Goal: Information Seeking & Learning: Find specific fact

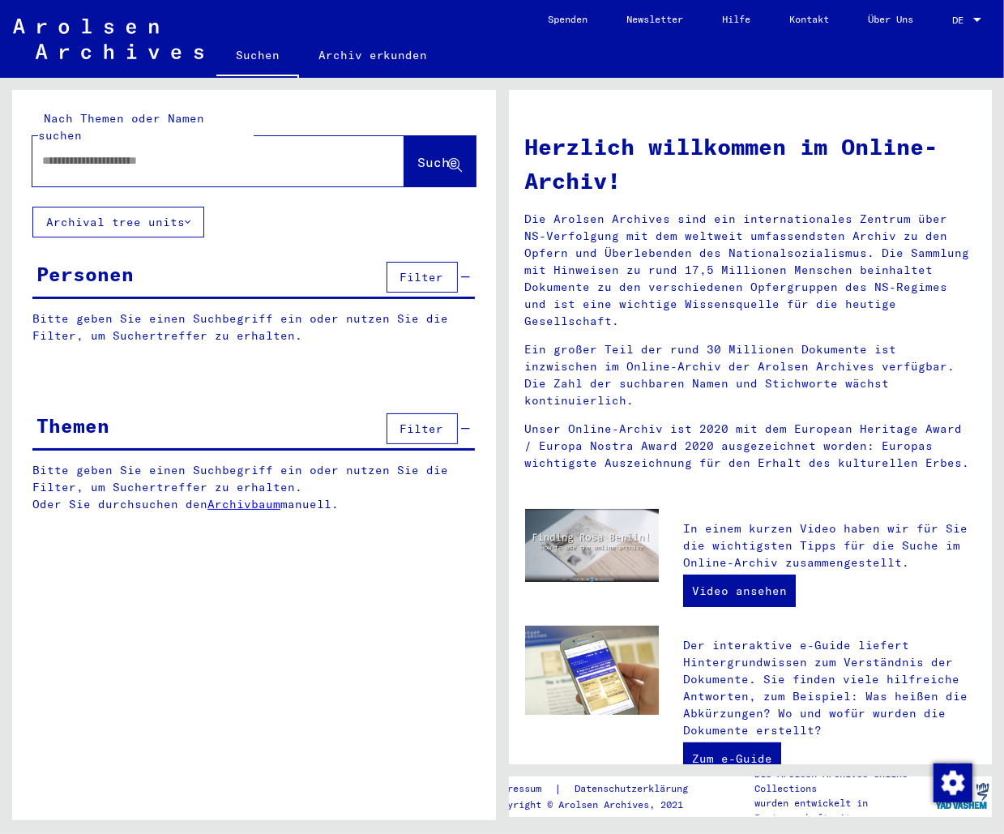
click at [135, 152] on input "text" at bounding box center [199, 160] width 314 height 17
type input "**********"
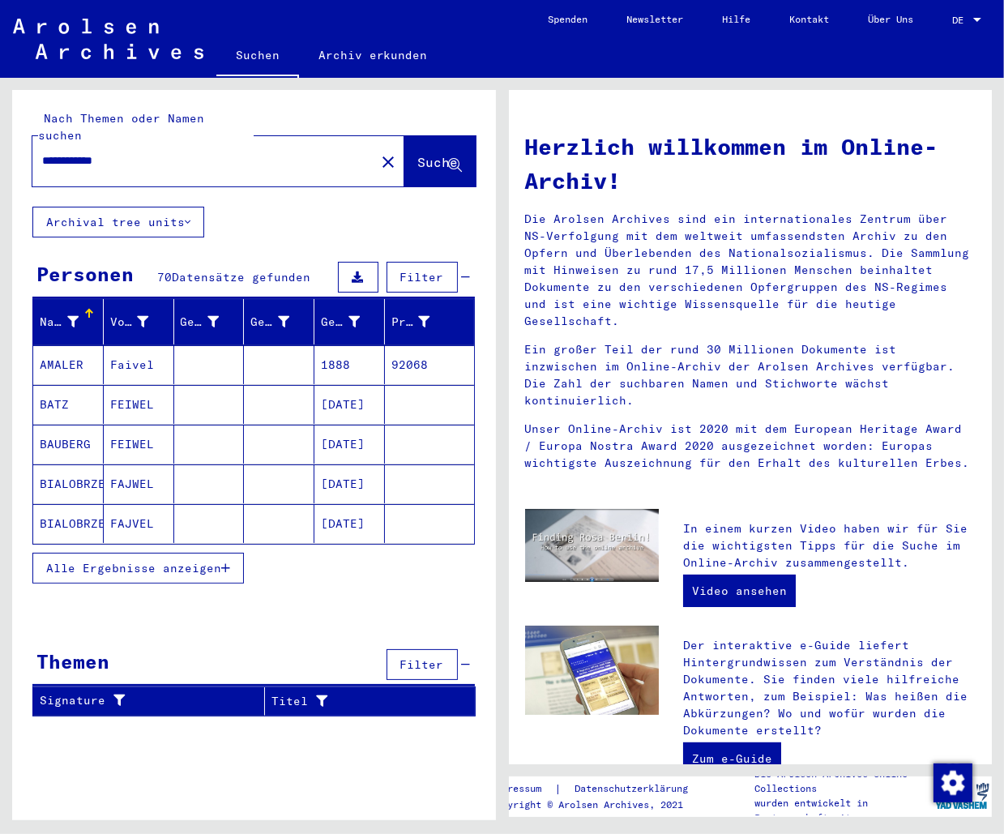
click at [157, 553] on button "Alle Ergebnisse anzeigen" at bounding box center [137, 568] width 211 height 31
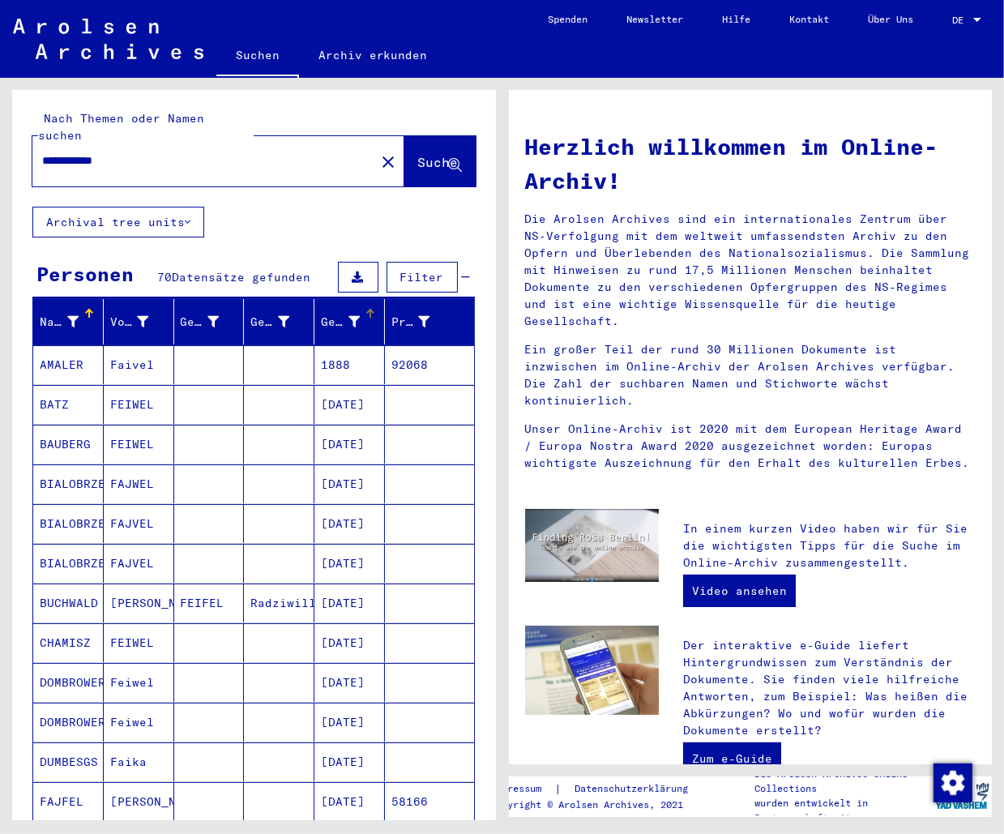
click at [357, 309] on div "Geburtsdatum" at bounding box center [352, 322] width 63 height 26
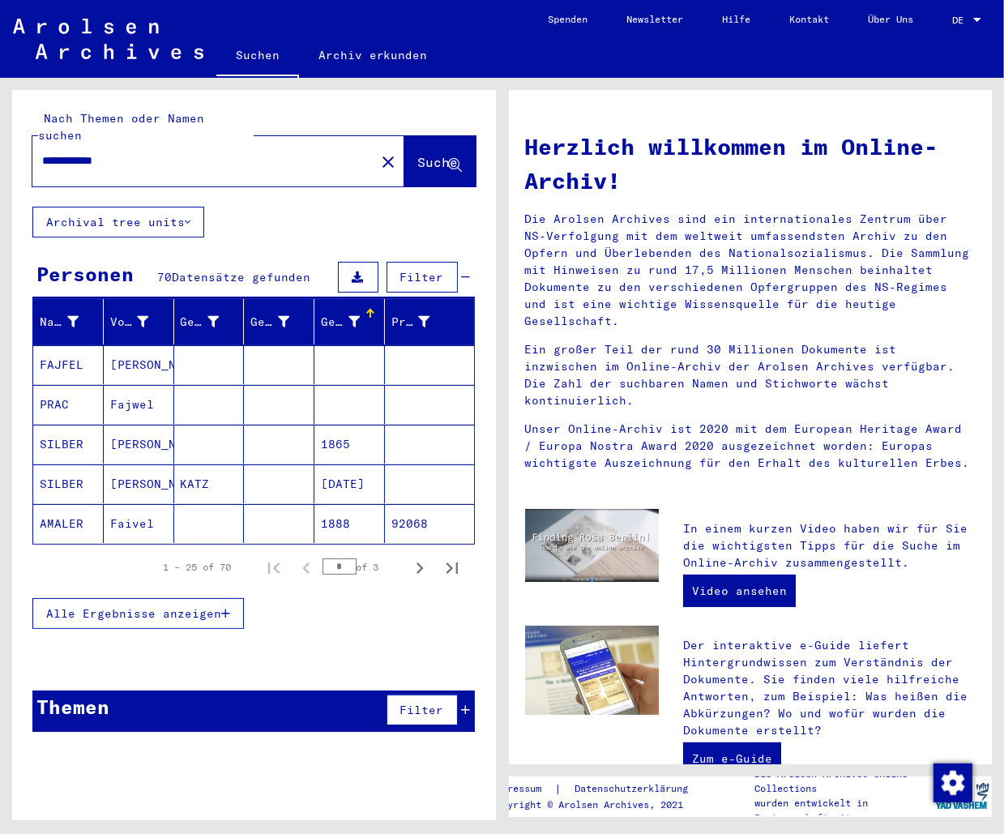
click at [349, 314] on div "Geburtsdatum" at bounding box center [340, 322] width 39 height 17
click at [59, 606] on span "Alle Ergebnisse anzeigen" at bounding box center [133, 613] width 175 height 15
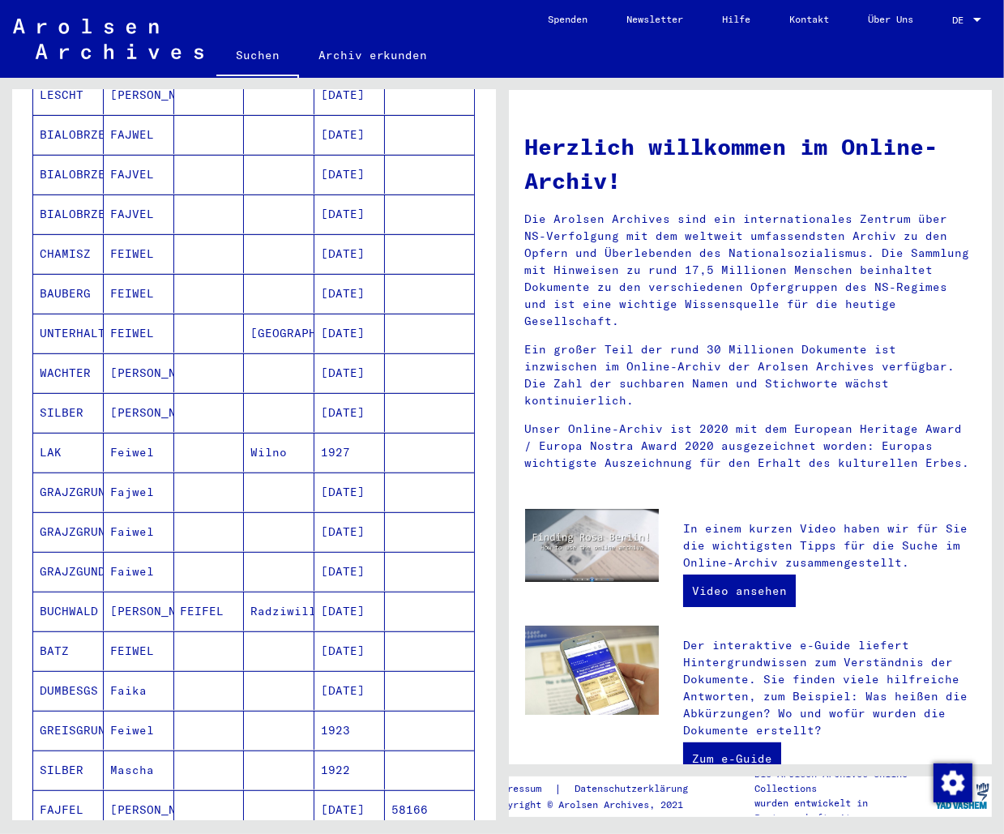
scroll to position [421, 0]
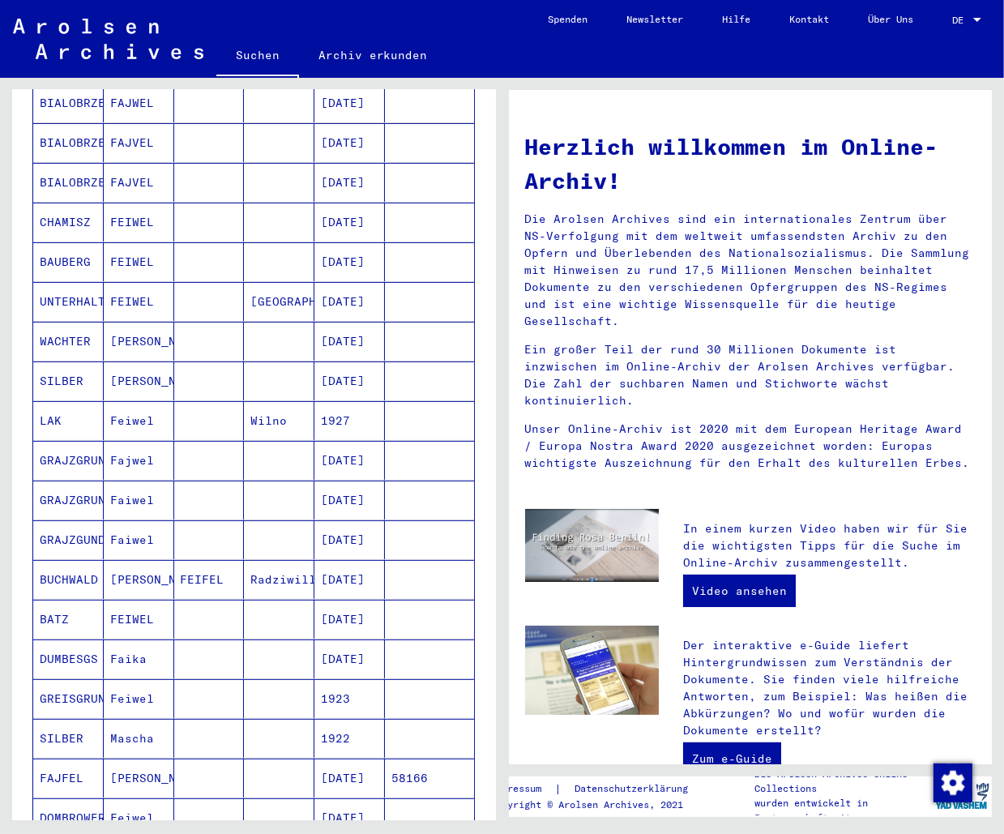
click at [409, 759] on mat-cell "58166" at bounding box center [429, 777] width 89 height 39
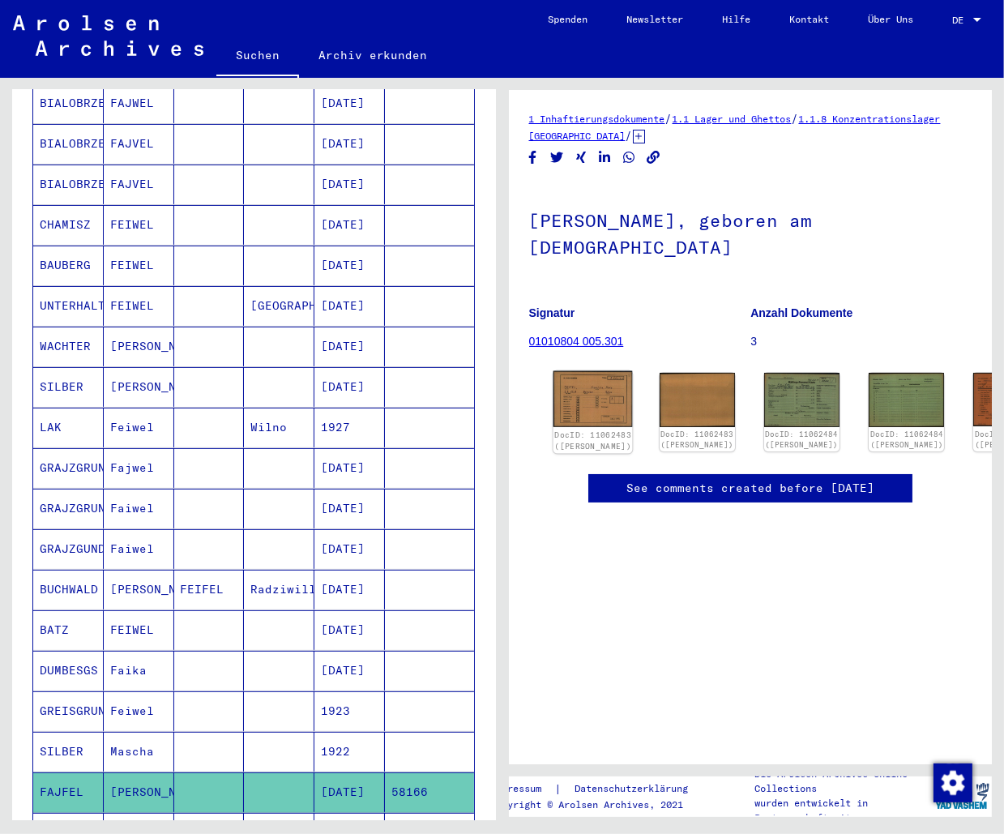
click at [564, 405] on img at bounding box center [592, 399] width 79 height 56
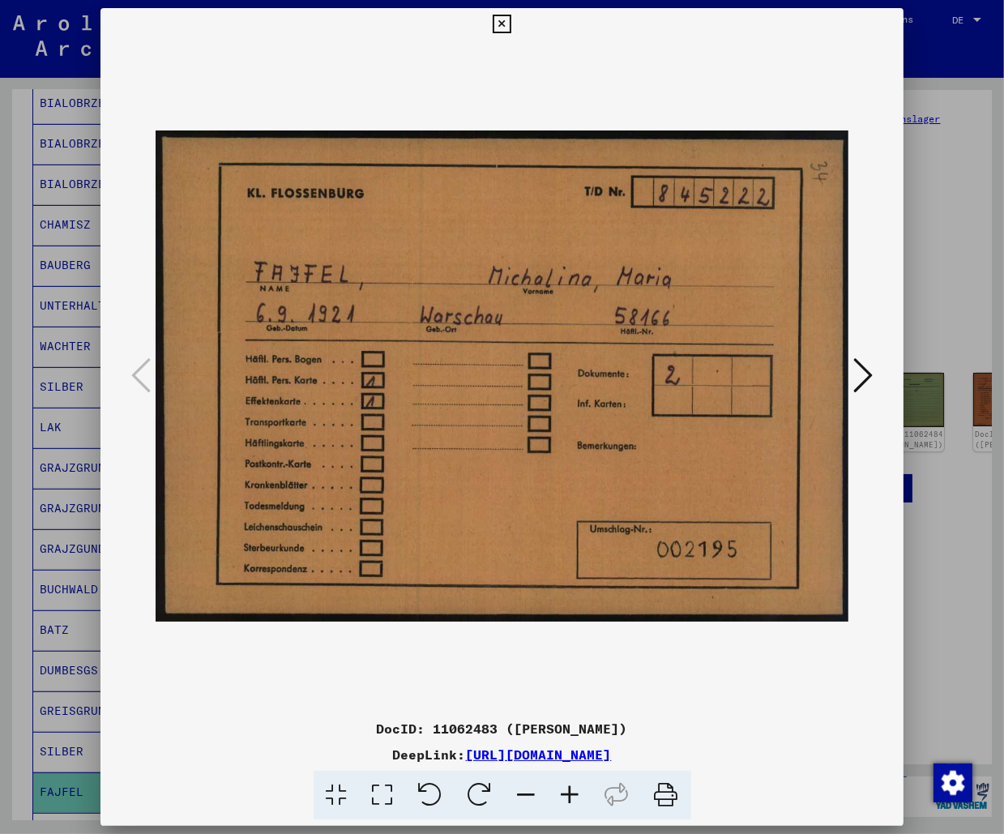
click at [867, 371] on icon at bounding box center [862, 375] width 19 height 39
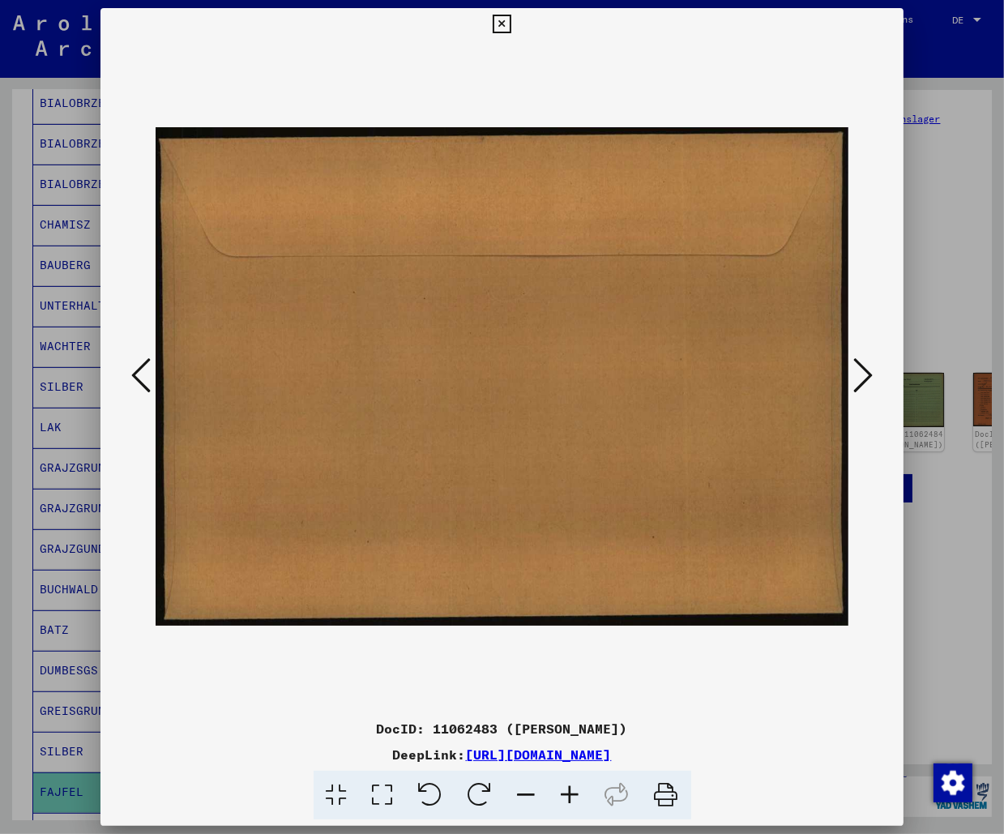
click at [867, 371] on icon at bounding box center [862, 375] width 19 height 39
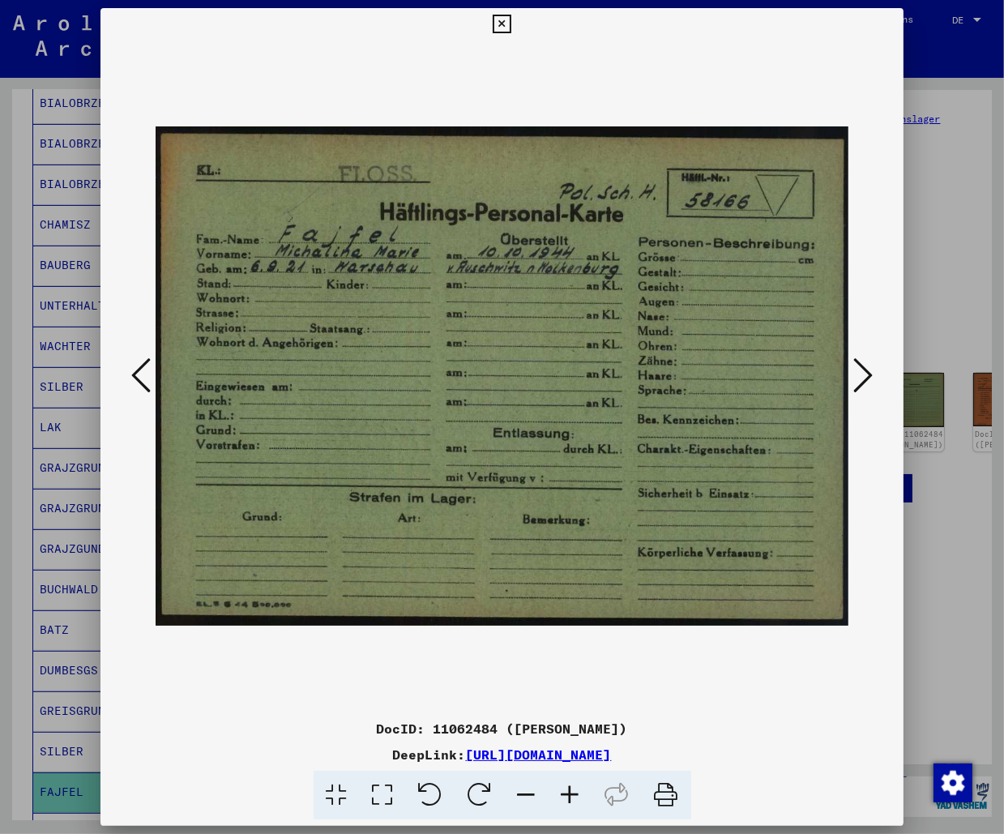
click at [867, 371] on icon at bounding box center [862, 375] width 19 height 39
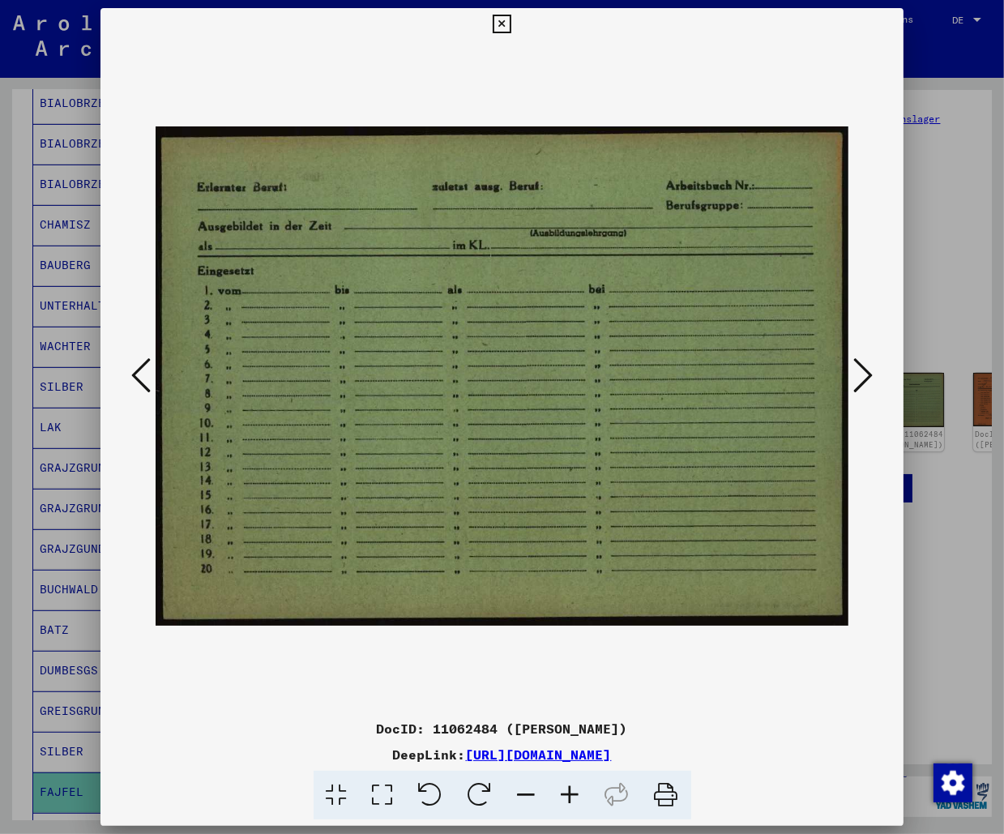
click at [867, 371] on icon at bounding box center [862, 375] width 19 height 39
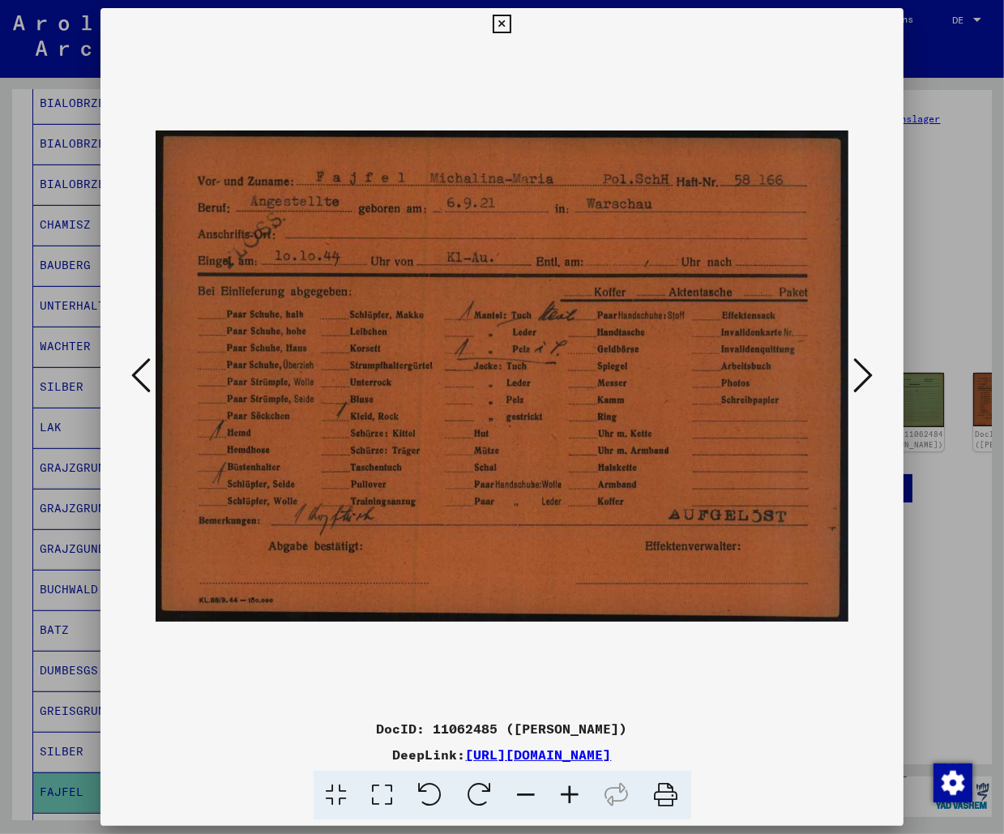
click at [867, 371] on icon at bounding box center [862, 375] width 19 height 39
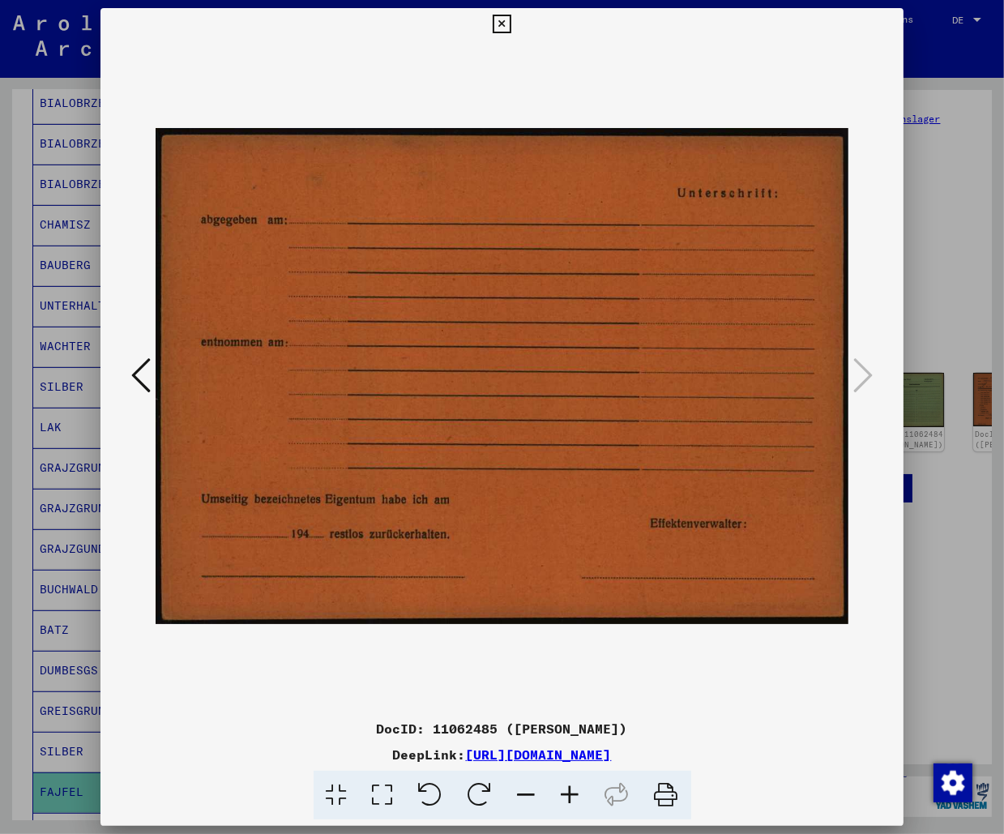
click at [131, 375] on icon at bounding box center [140, 375] width 19 height 39
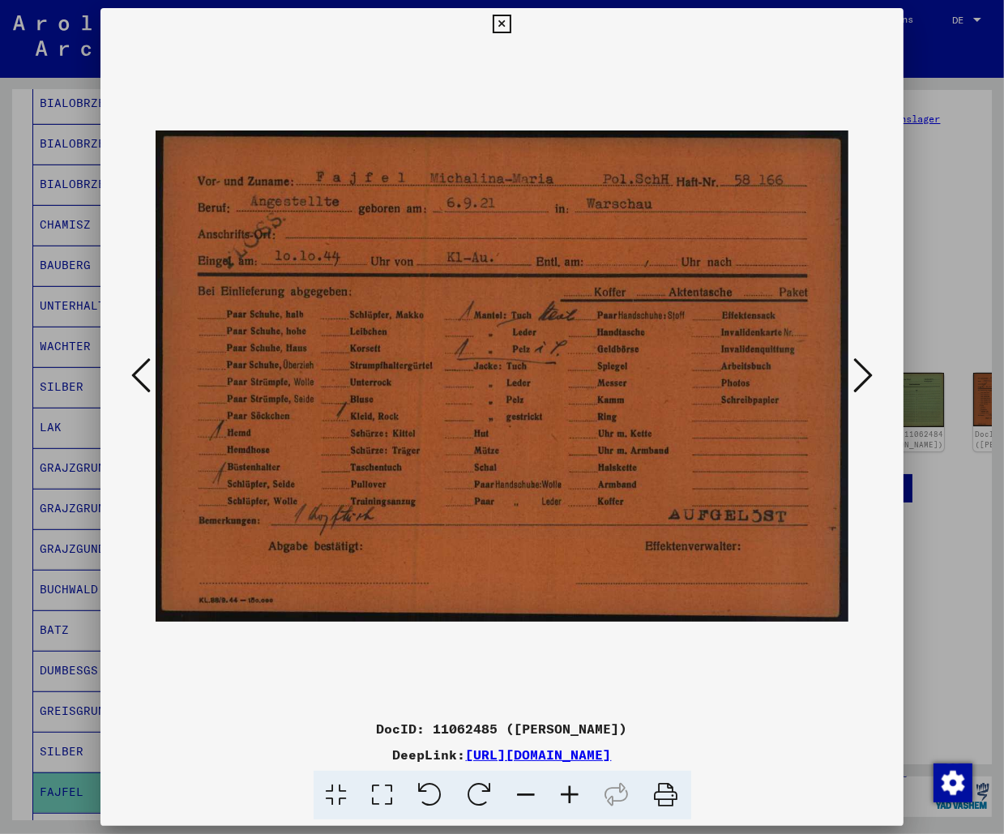
click at [131, 375] on icon at bounding box center [140, 375] width 19 height 39
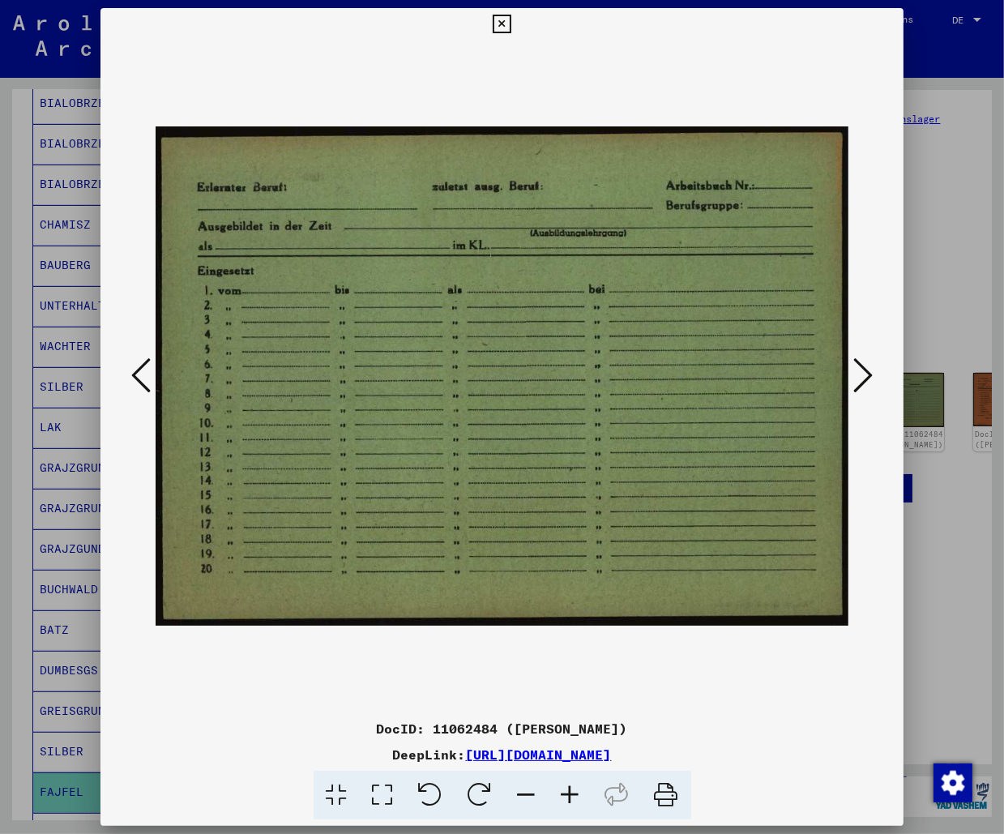
click at [131, 375] on icon at bounding box center [140, 375] width 19 height 39
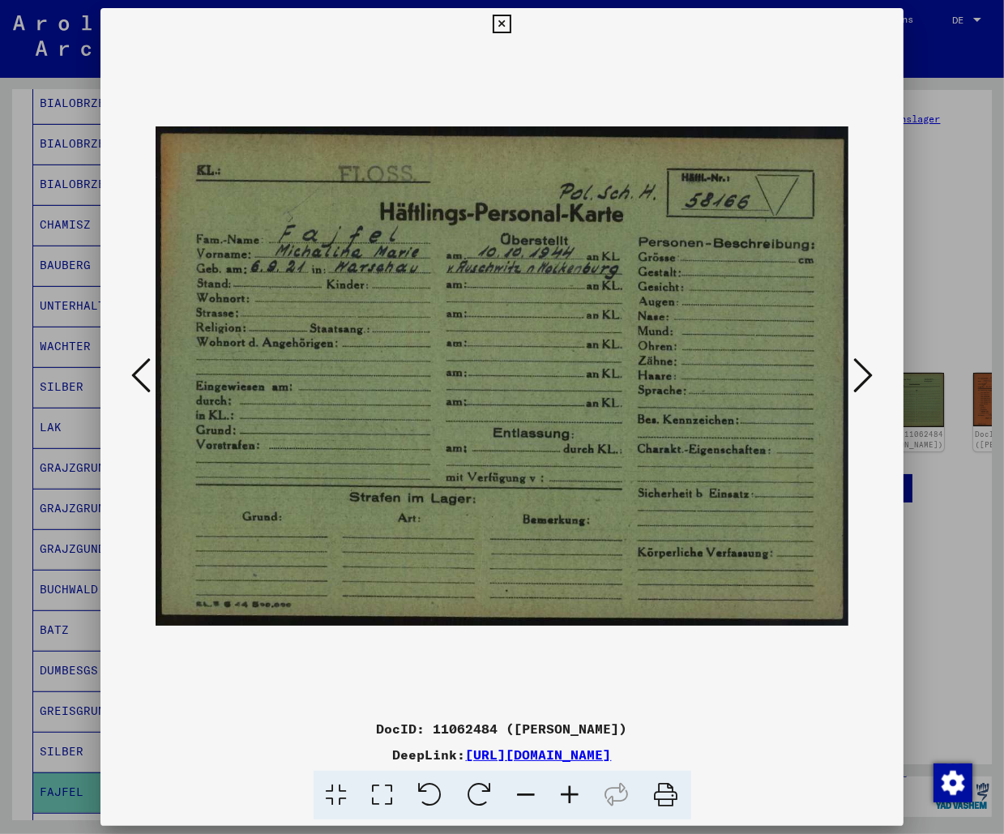
click at [131, 375] on icon at bounding box center [140, 375] width 19 height 39
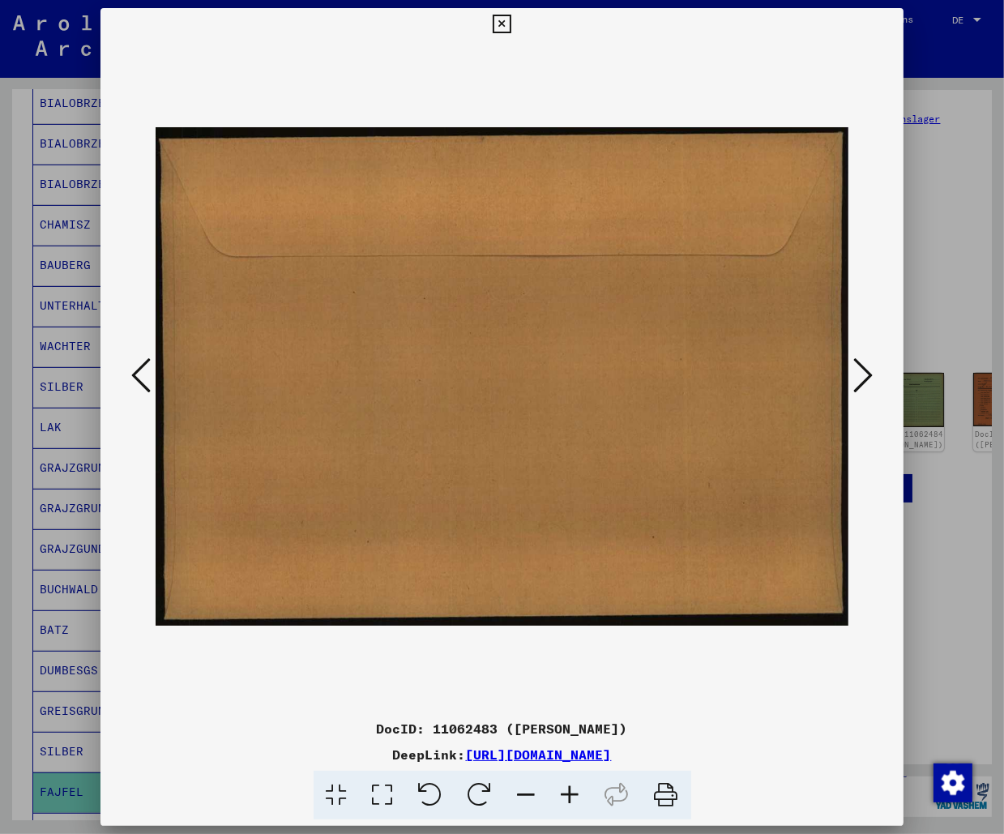
click at [511, 21] on icon at bounding box center [502, 24] width 19 height 19
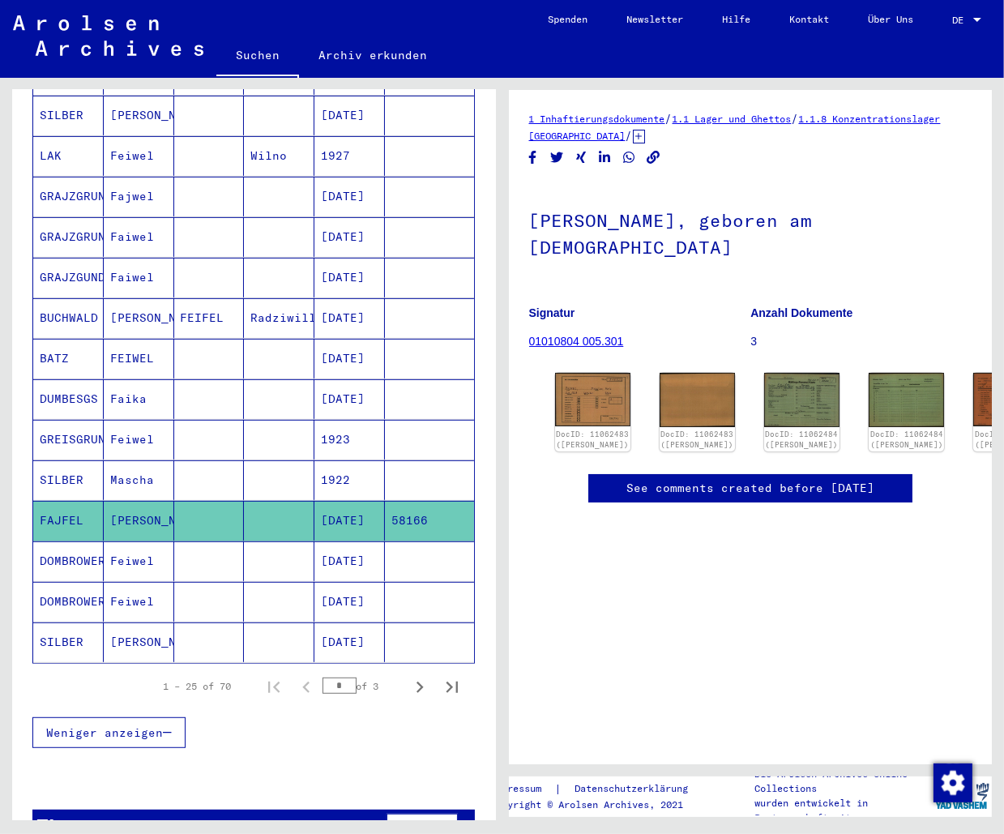
scroll to position [693, 0]
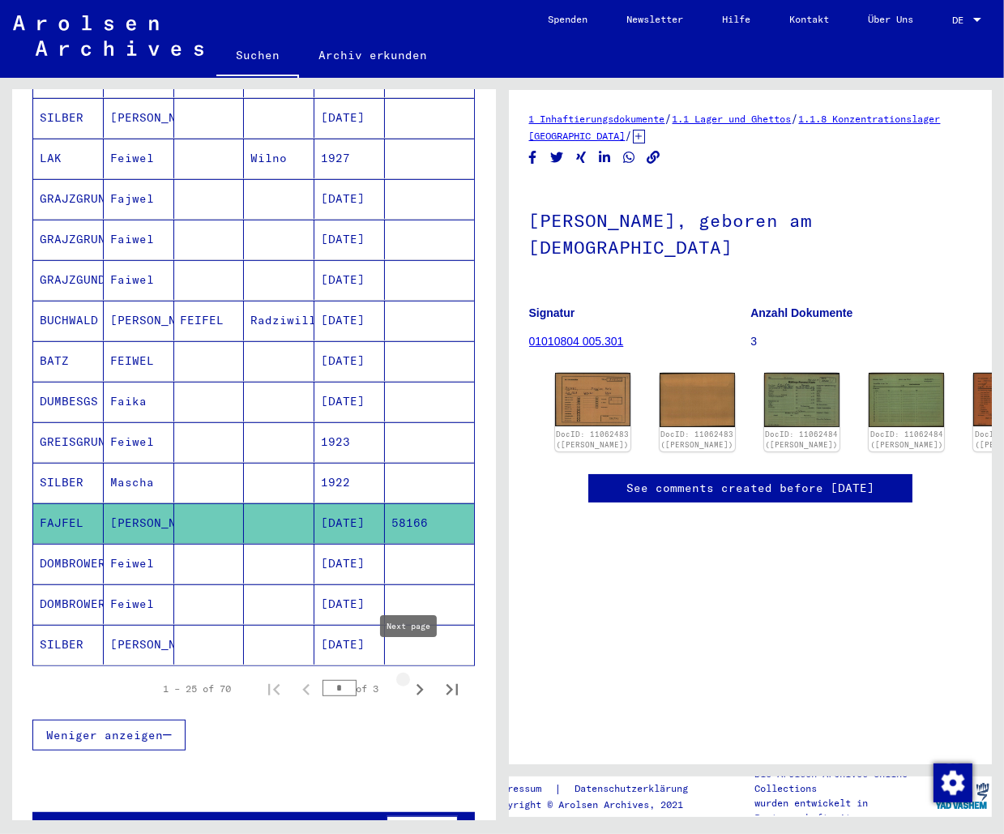
click at [416, 684] on icon "Next page" at bounding box center [419, 689] width 7 height 11
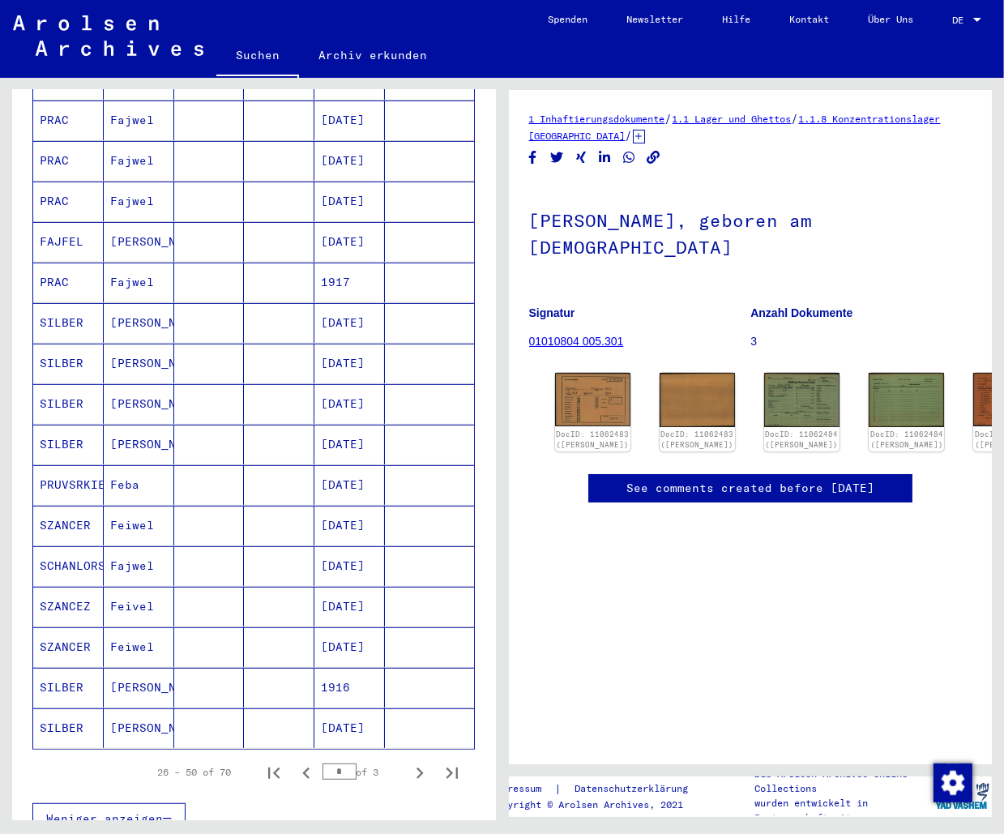
scroll to position [613, 0]
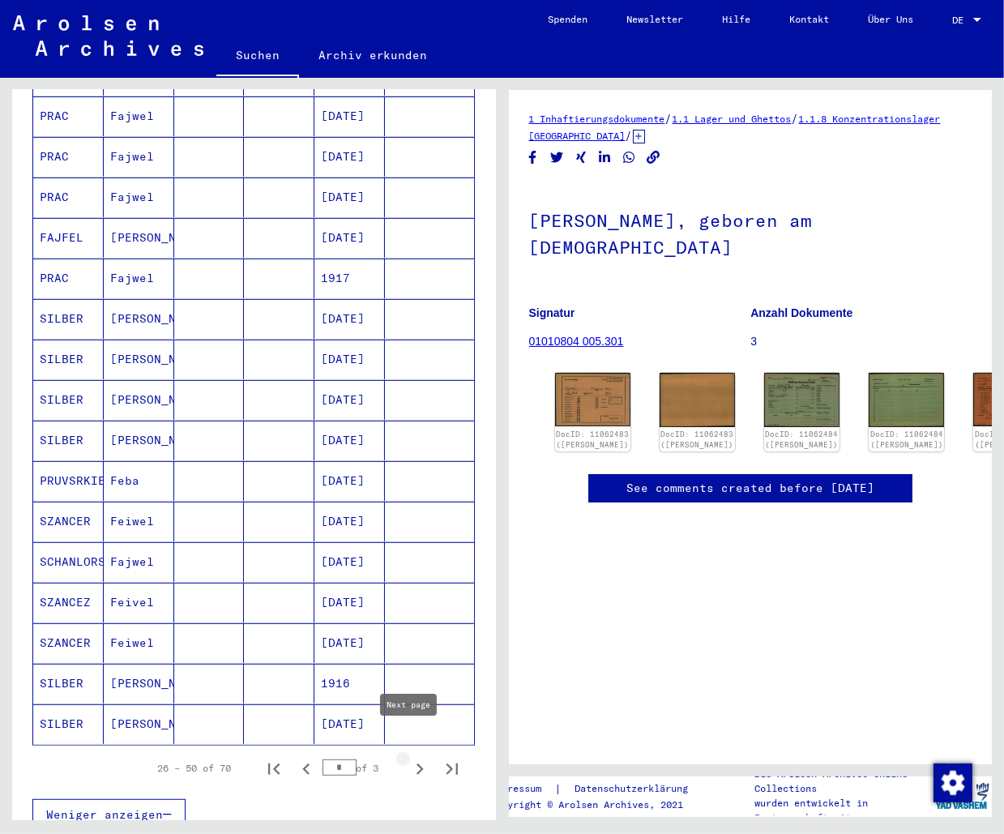
click at [415, 758] on icon "Next page" at bounding box center [419, 769] width 23 height 23
type input "*"
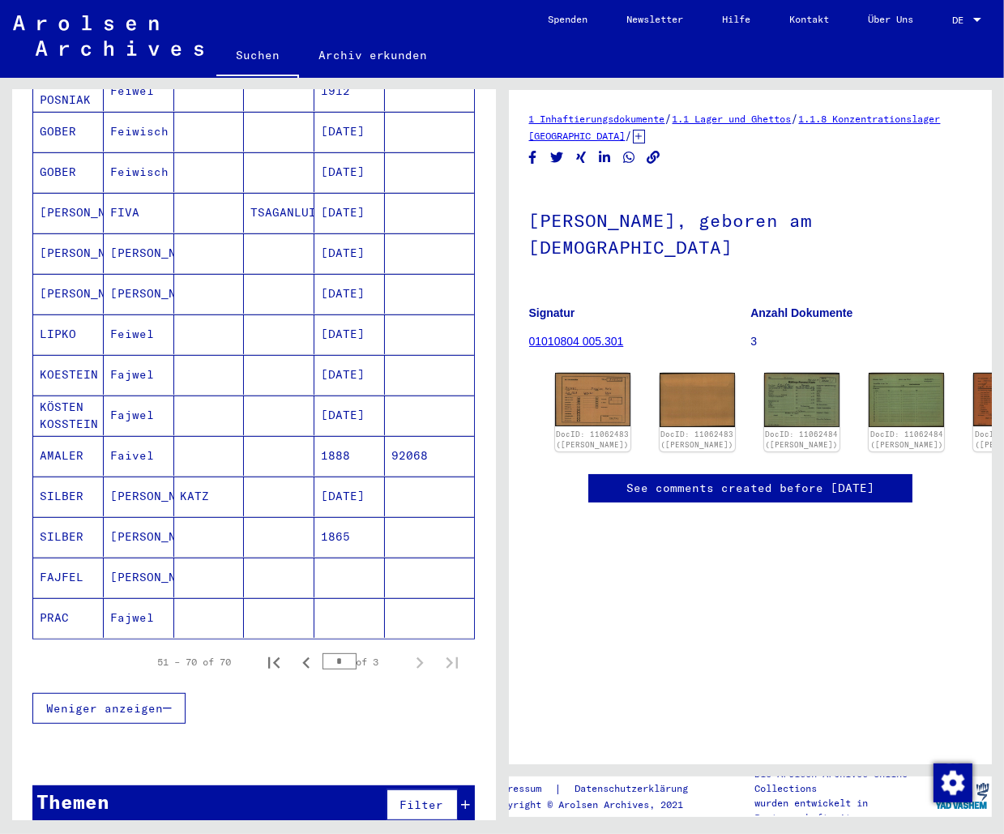
click at [112, 557] on mat-cell "[PERSON_NAME]" at bounding box center [139, 577] width 70 height 40
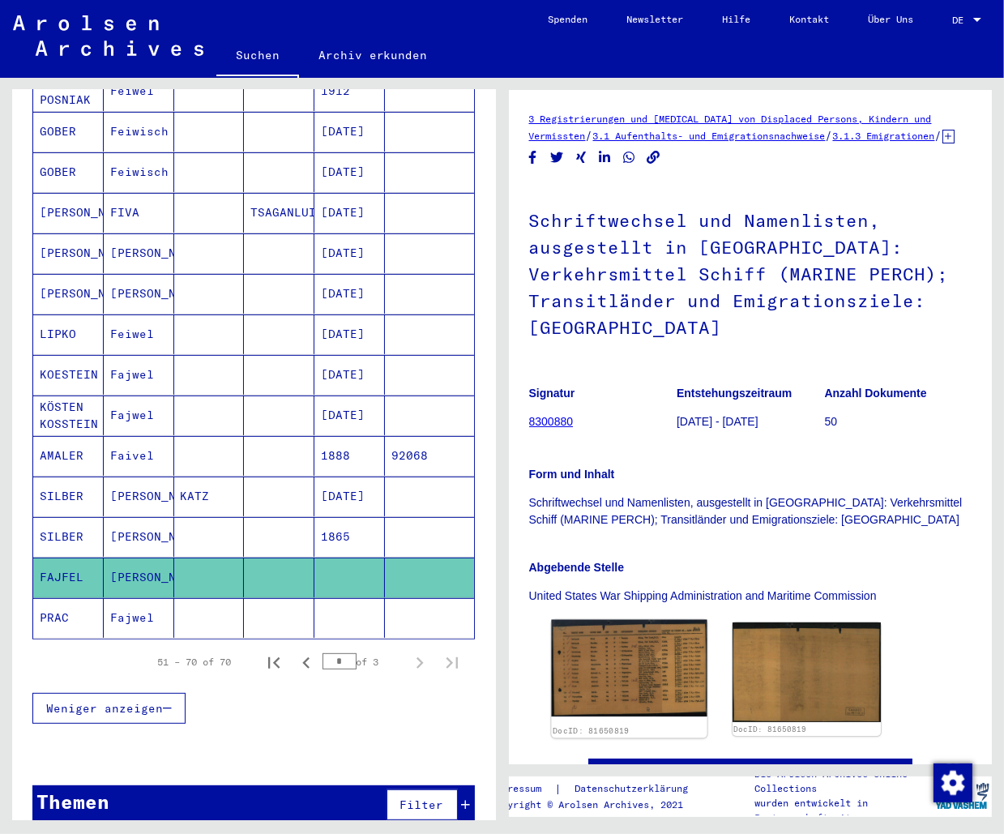
click at [651, 663] on img at bounding box center [629, 668] width 156 height 97
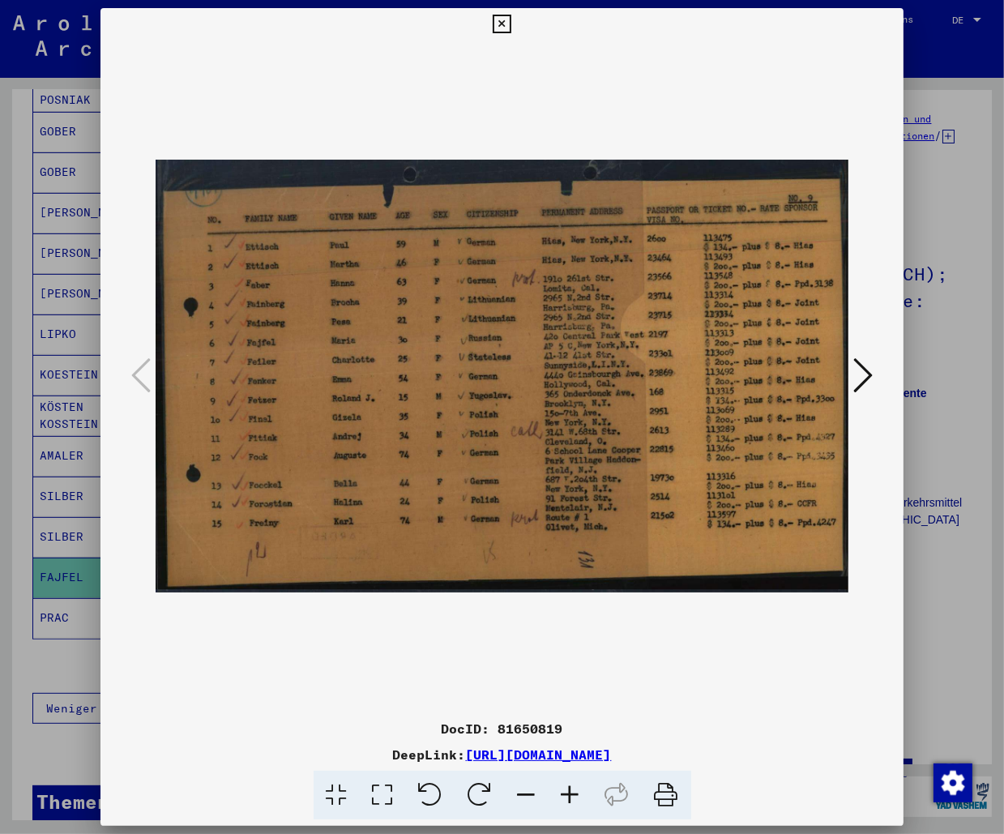
click at [54, 118] on div at bounding box center [502, 417] width 1004 height 834
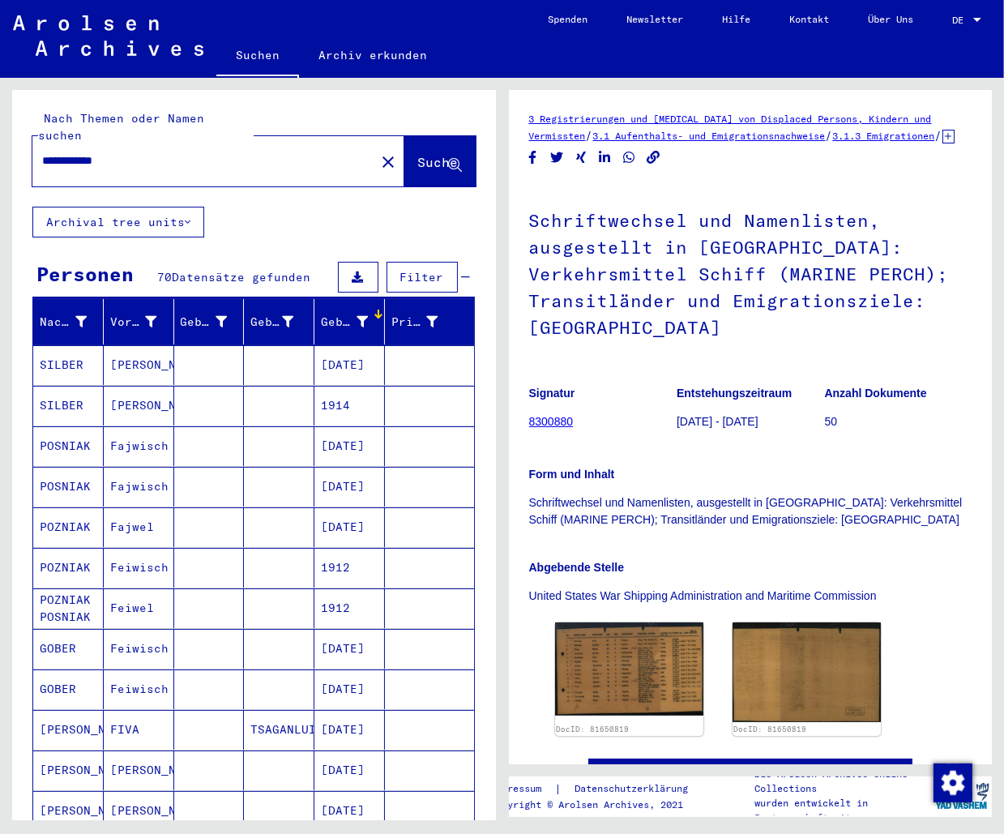
drag, startPoint x: 128, startPoint y: 146, endPoint x: -113, endPoint y: 103, distance: 244.4
click at [42, 152] on input "**********" at bounding box center [203, 160] width 323 height 17
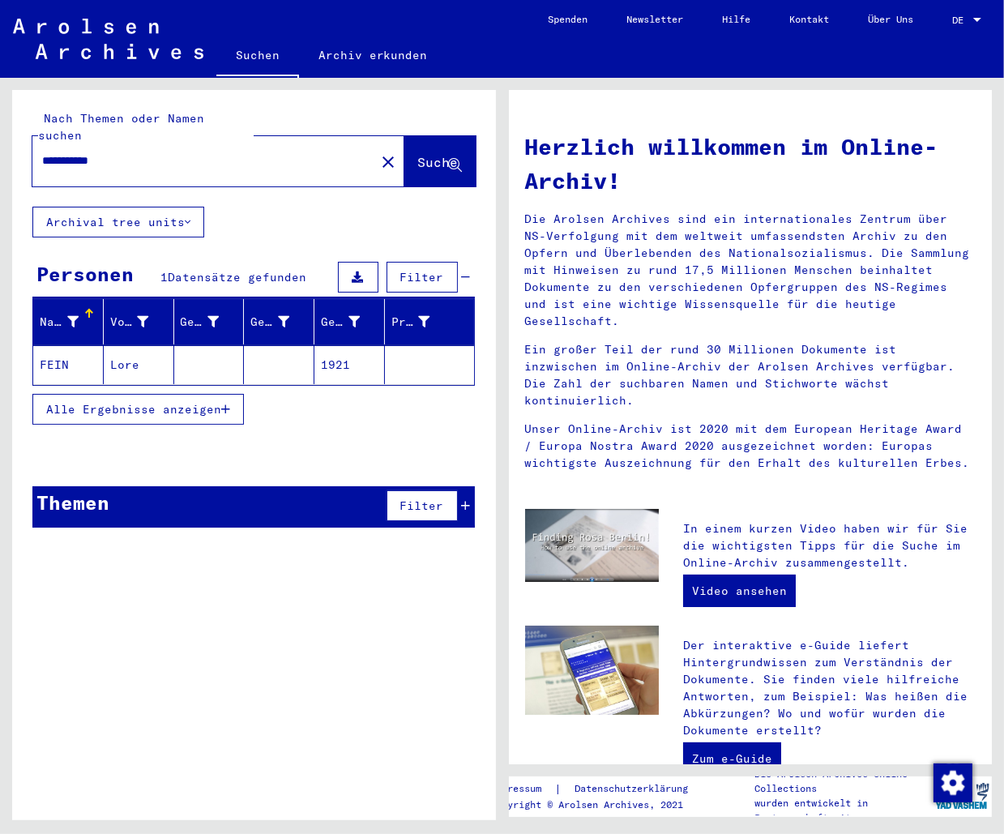
click at [62, 348] on mat-cell "FEIN" at bounding box center [68, 364] width 70 height 39
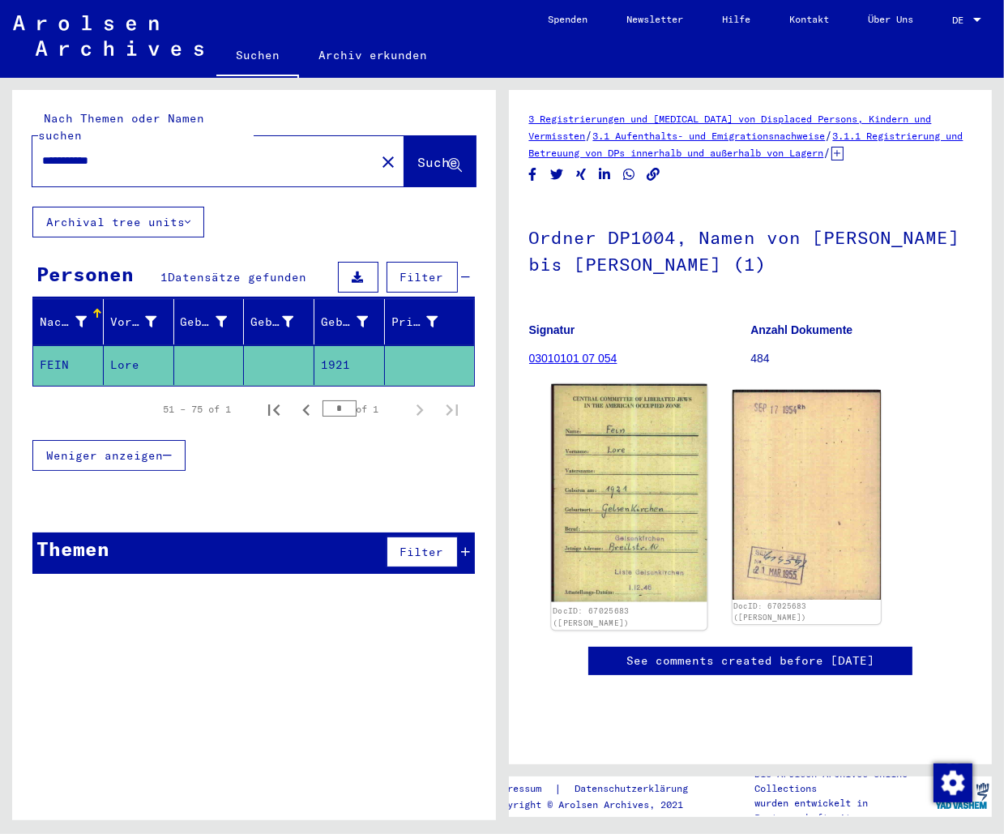
click at [606, 506] on img at bounding box center [629, 493] width 156 height 218
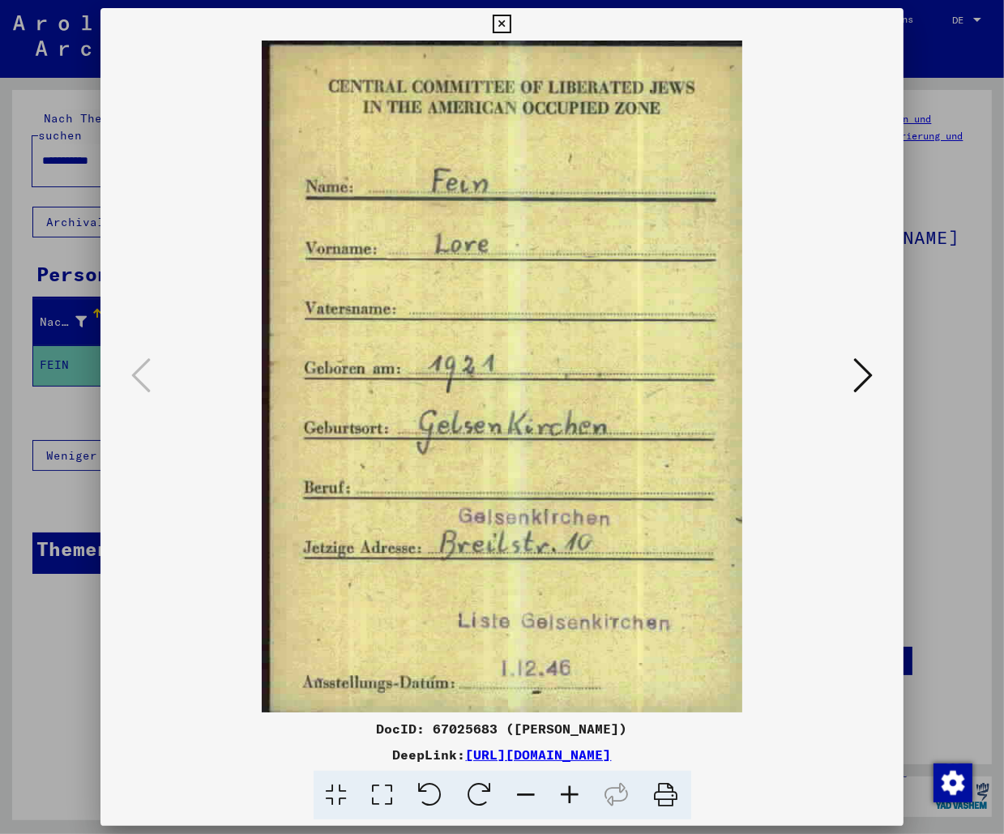
click at [57, 193] on div at bounding box center [502, 417] width 1004 height 834
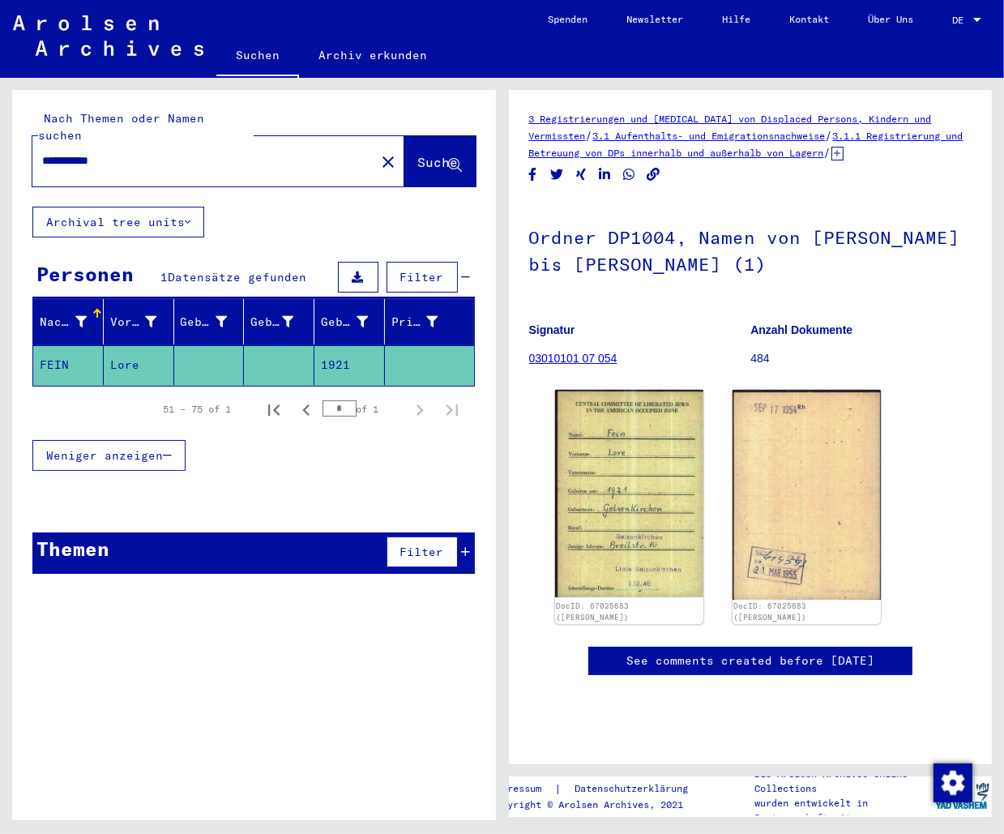
drag, startPoint x: 85, startPoint y: 144, endPoint x: -102, endPoint y: 134, distance: 187.5
click at [42, 152] on input "**********" at bounding box center [203, 160] width 323 height 17
type input "****"
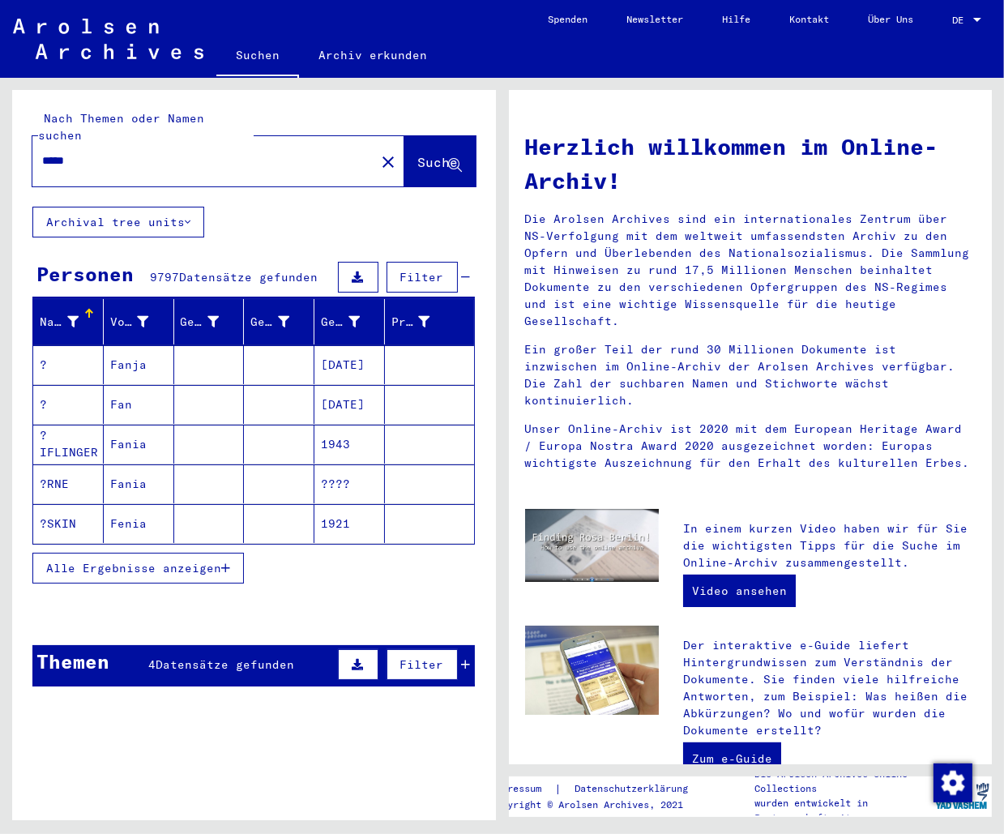
click at [113, 561] on span "Alle Ergebnisse anzeigen" at bounding box center [133, 568] width 175 height 15
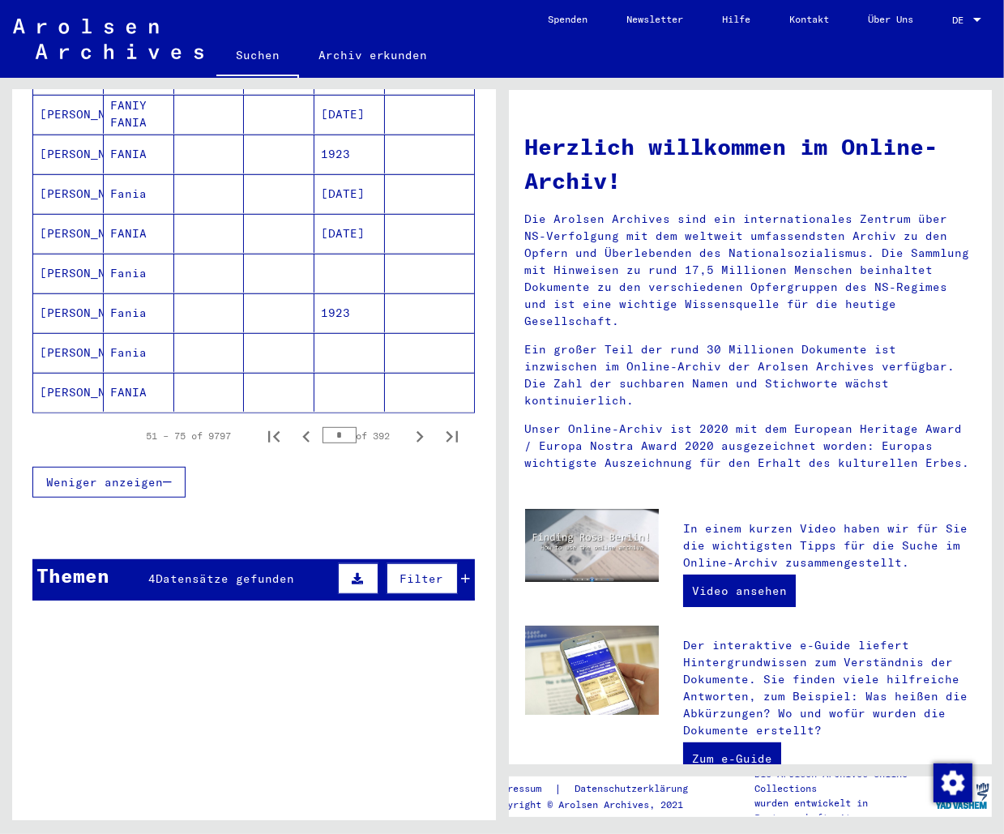
scroll to position [954, 0]
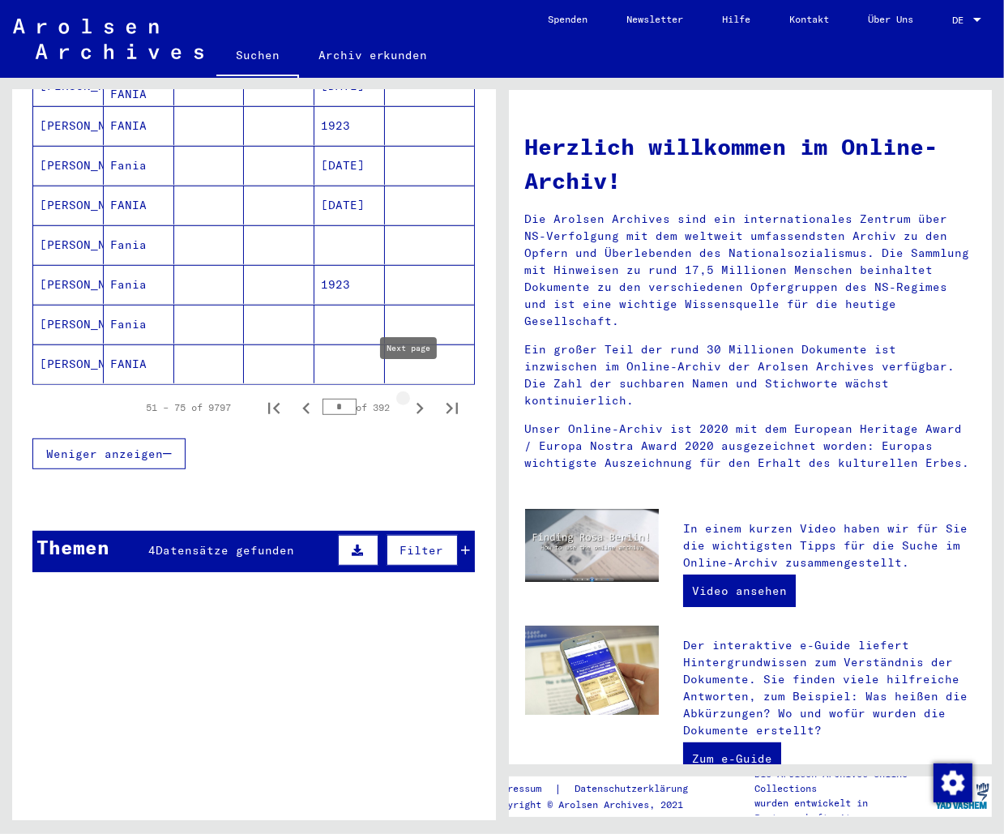
click at [413, 397] on icon "Next page" at bounding box center [419, 408] width 23 height 23
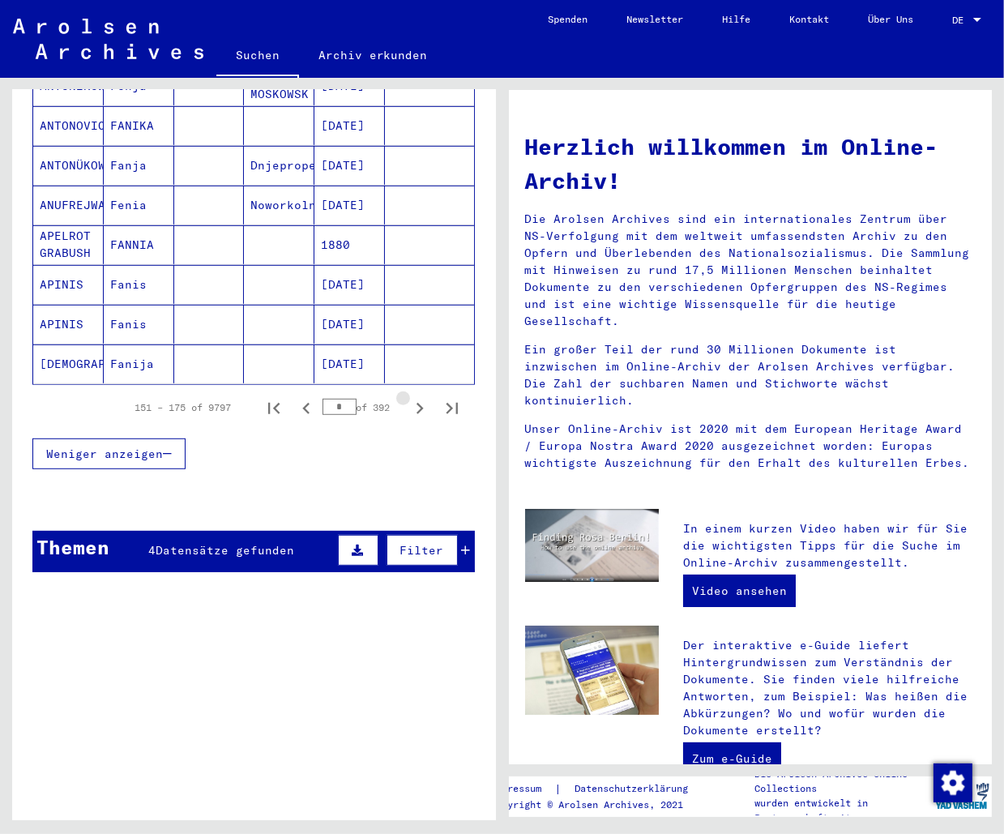
click at [413, 397] on icon "Next page" at bounding box center [419, 408] width 23 height 23
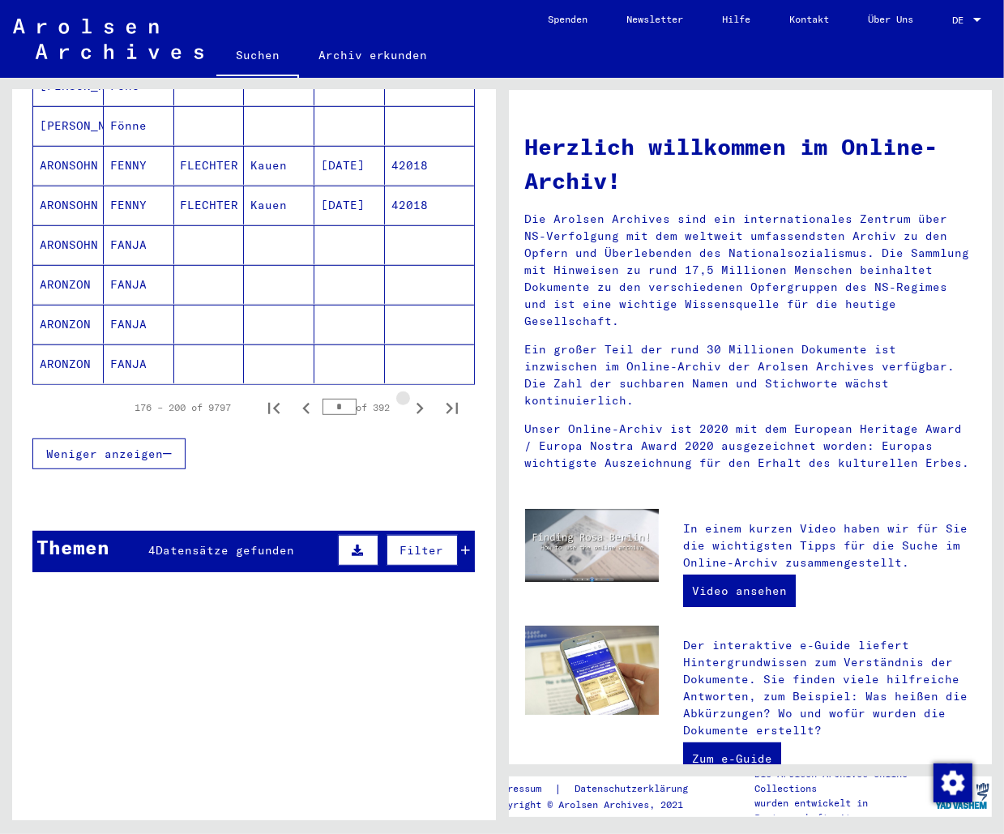
click at [413, 397] on icon "Next page" at bounding box center [419, 408] width 23 height 23
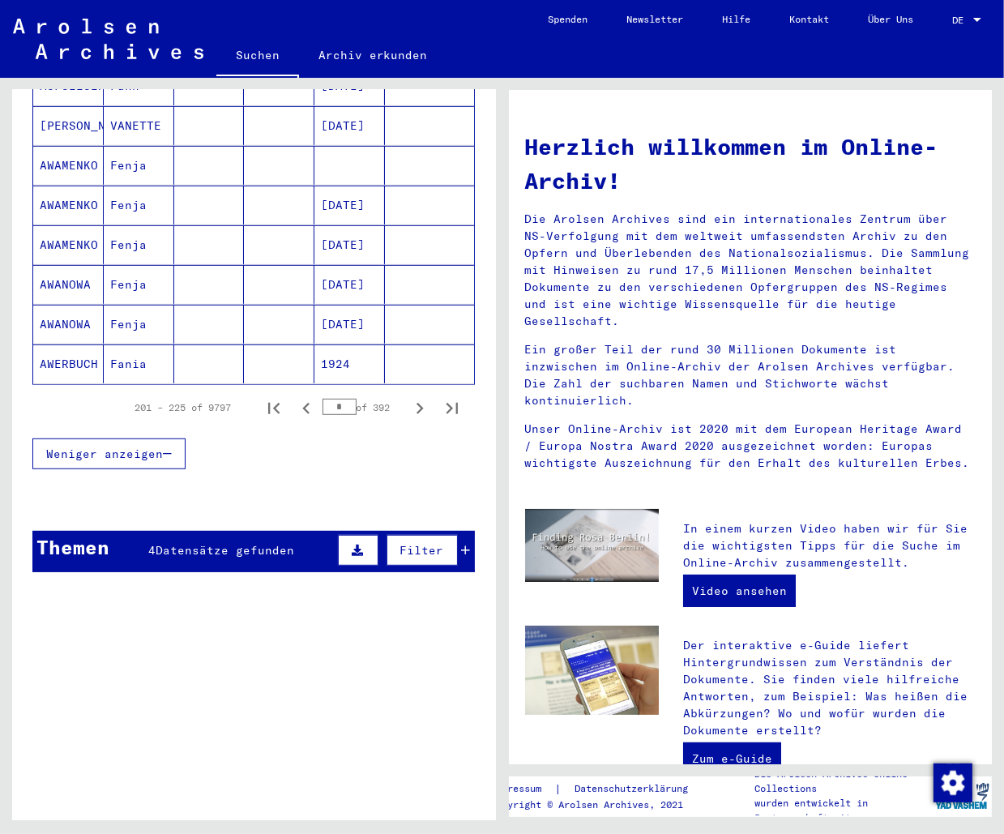
click at [413, 397] on icon "Next page" at bounding box center [419, 408] width 23 height 23
click at [295, 397] on icon "Previous page" at bounding box center [306, 408] width 23 height 23
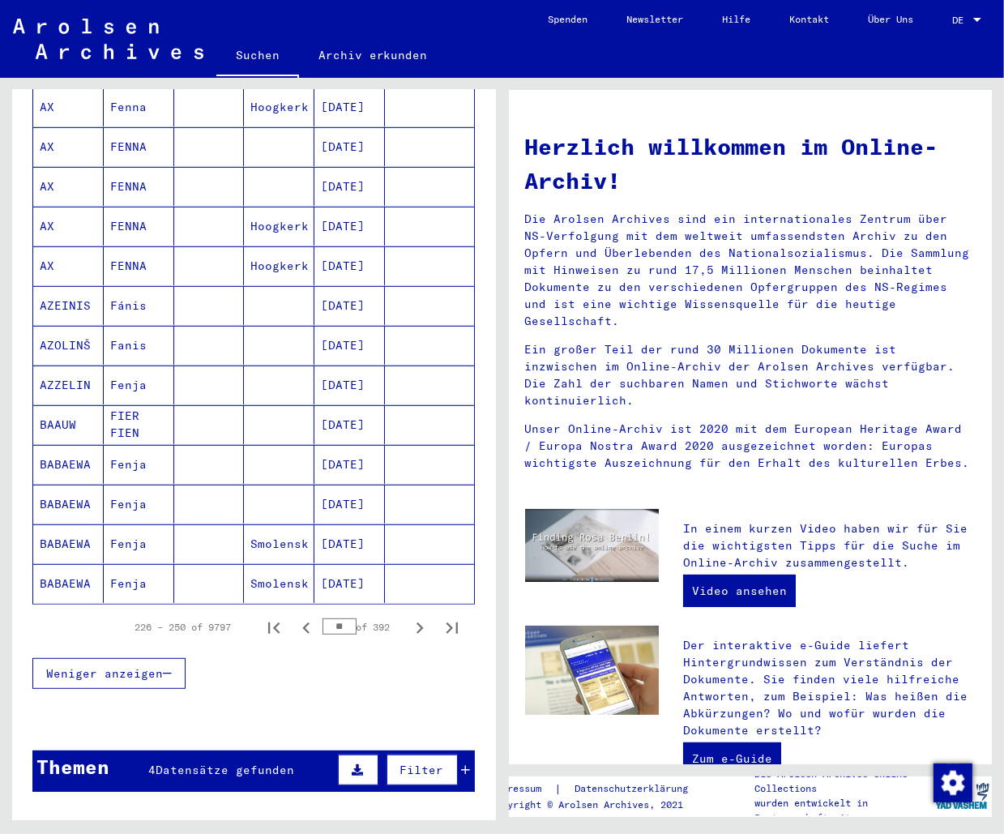
scroll to position [677, 0]
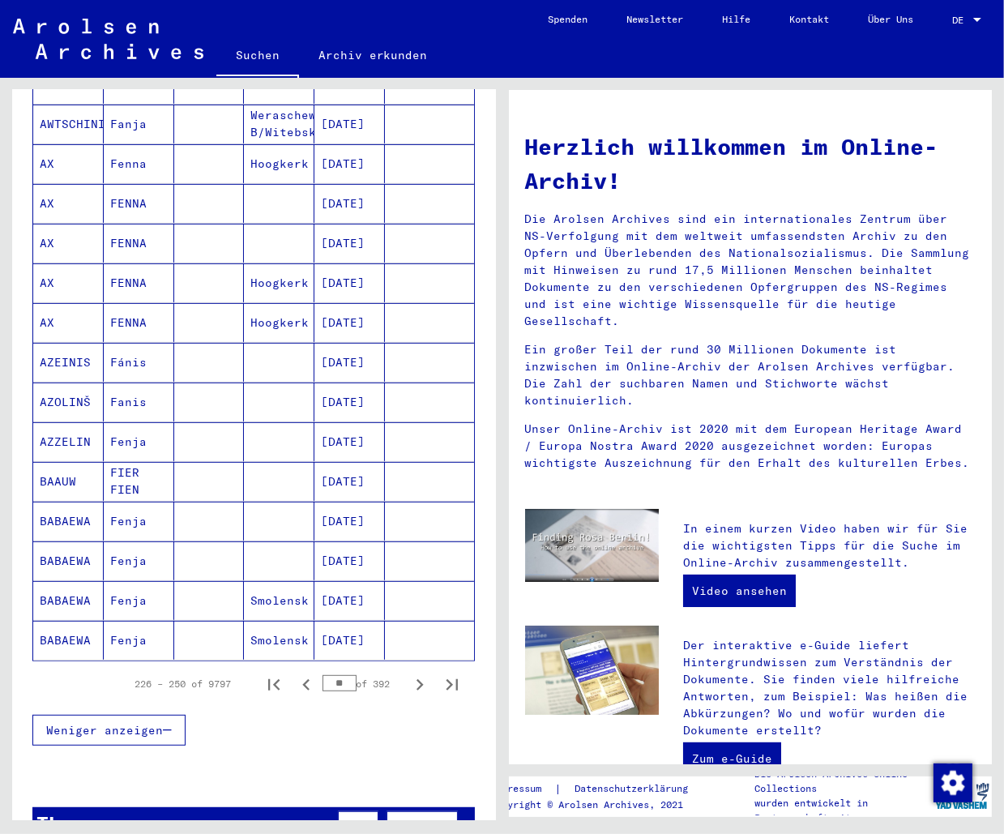
click at [122, 463] on mat-cell "FIER FIEN" at bounding box center [139, 481] width 70 height 39
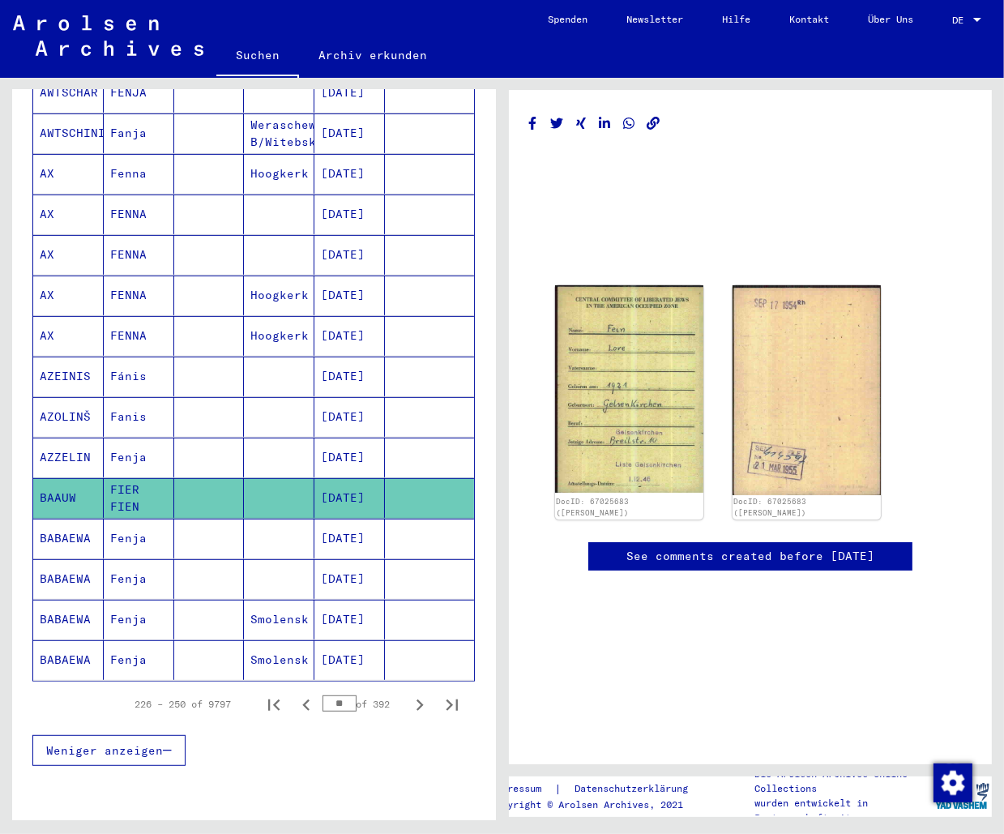
scroll to position [685, 0]
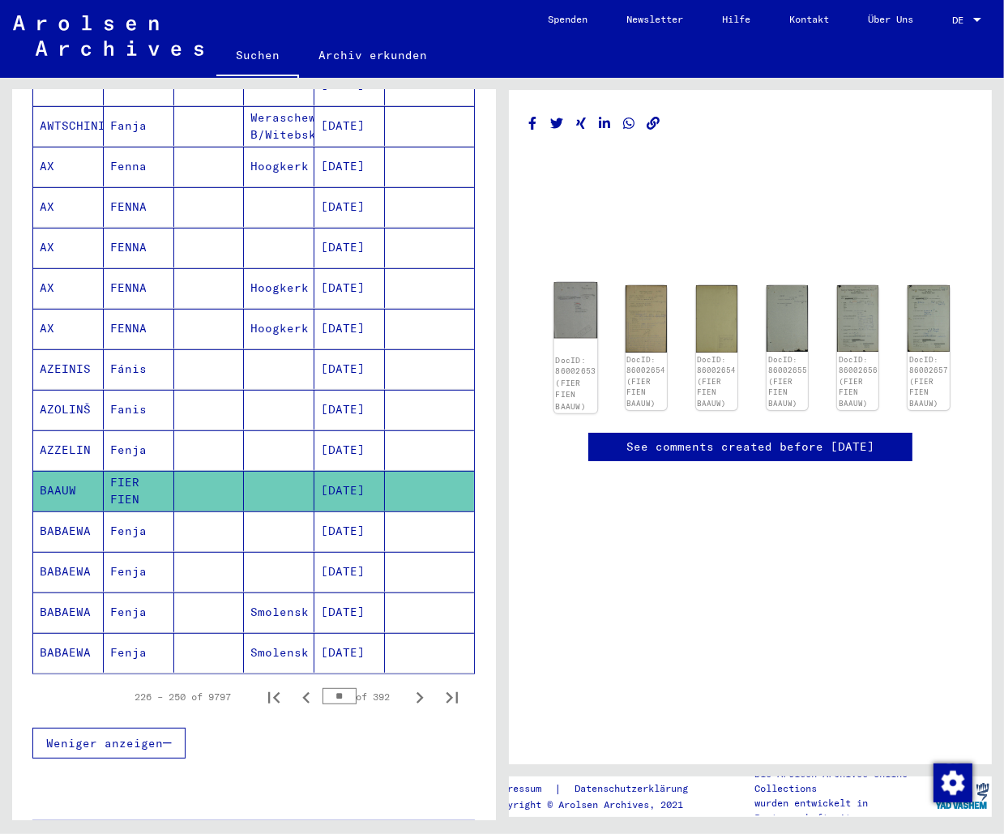
click at [583, 315] on img at bounding box center [575, 310] width 44 height 57
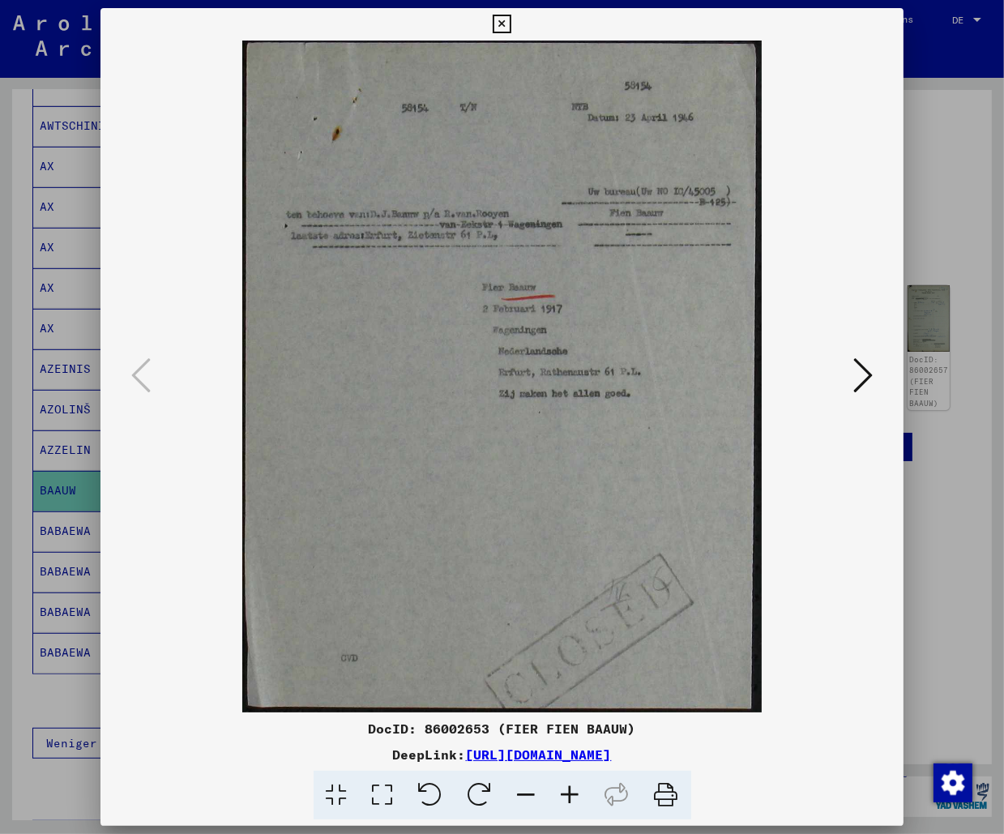
click at [869, 374] on icon at bounding box center [862, 375] width 19 height 39
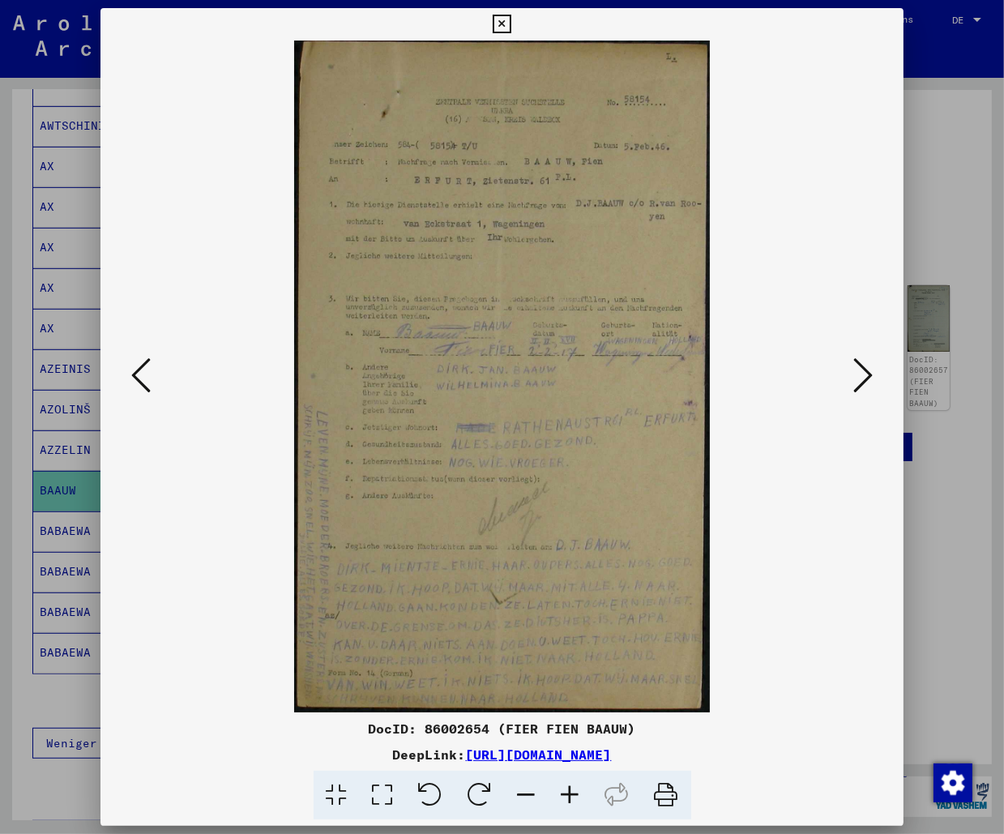
click at [869, 374] on icon at bounding box center [862, 375] width 19 height 39
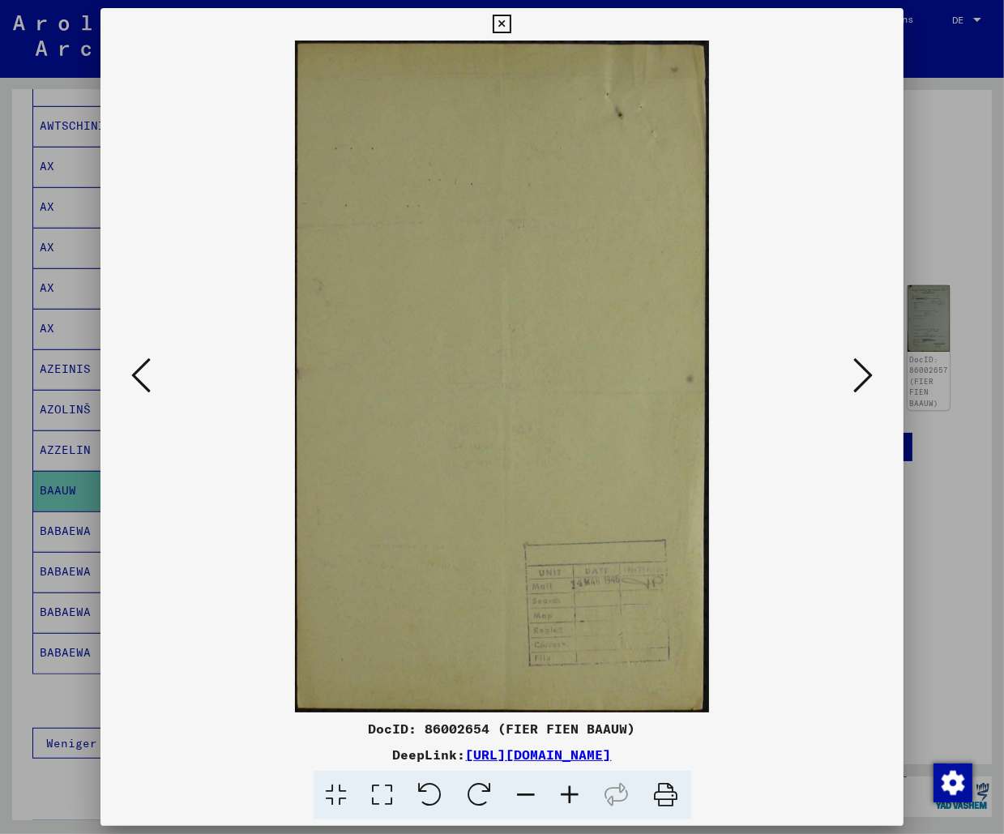
click at [869, 374] on icon at bounding box center [862, 375] width 19 height 39
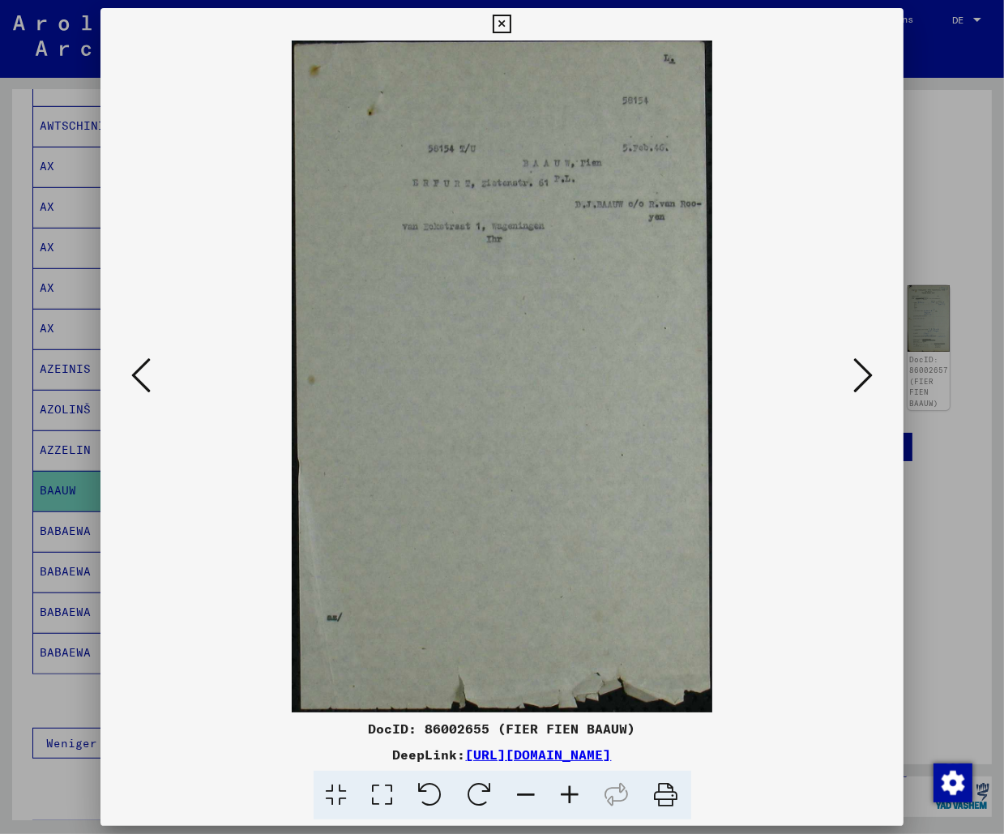
click at [869, 374] on icon at bounding box center [862, 375] width 19 height 39
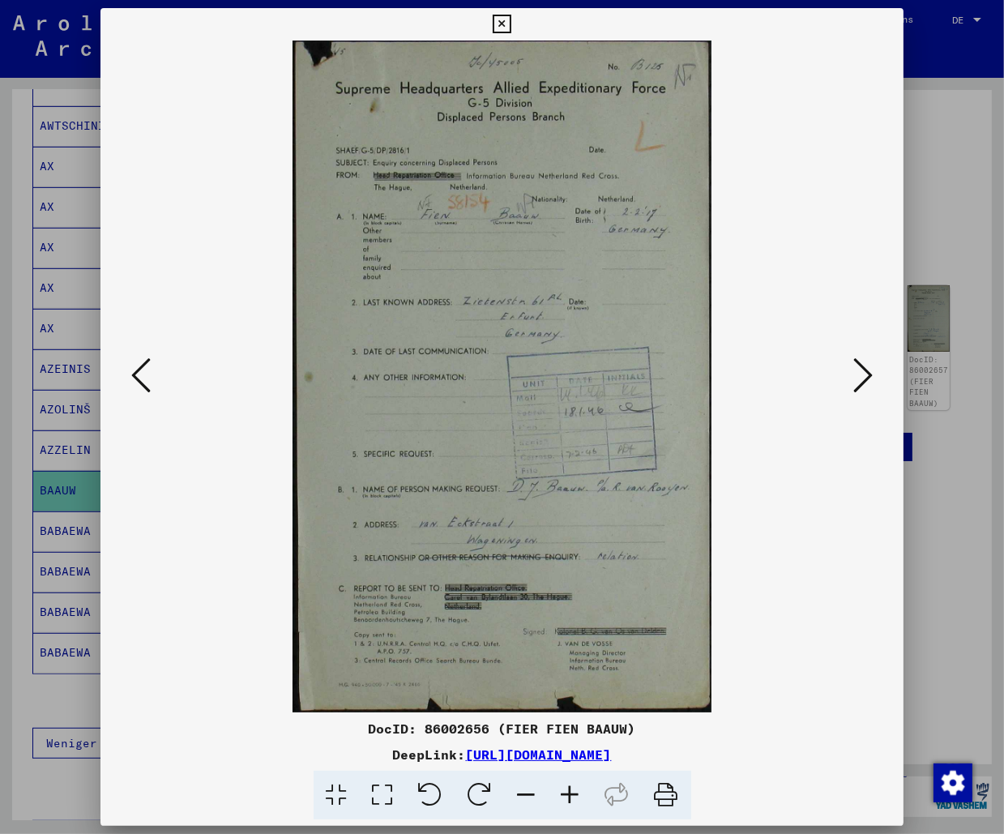
click at [869, 374] on icon at bounding box center [862, 375] width 19 height 39
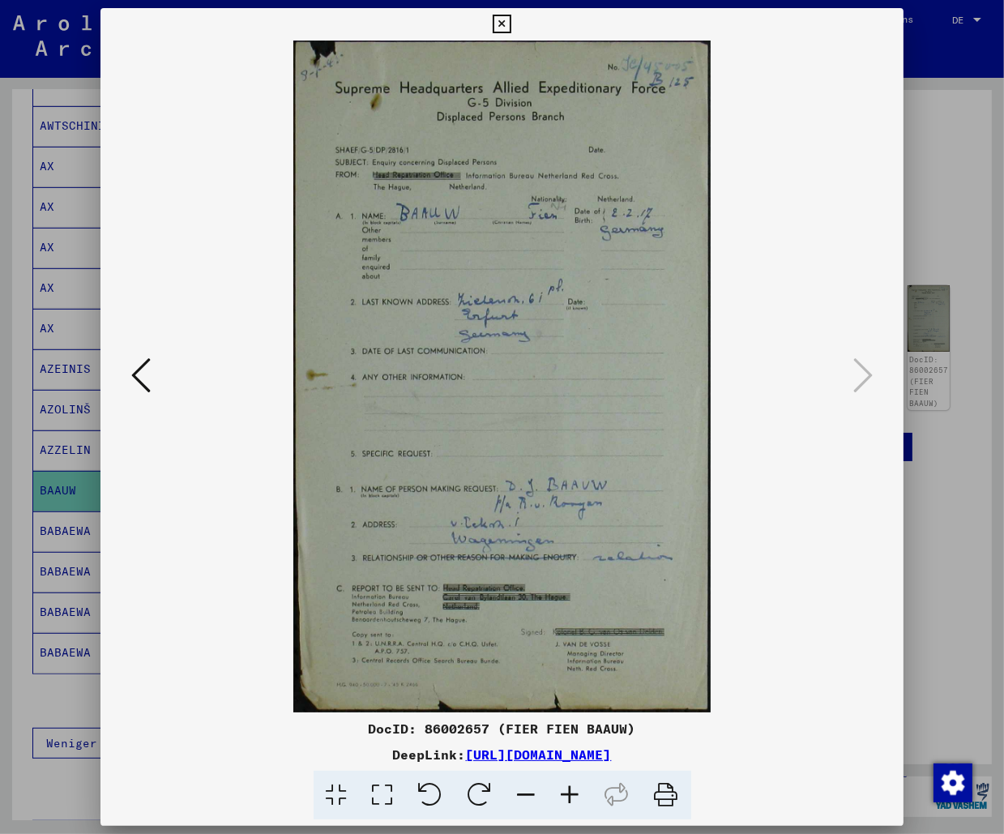
click at [511, 24] on icon at bounding box center [502, 24] width 19 height 19
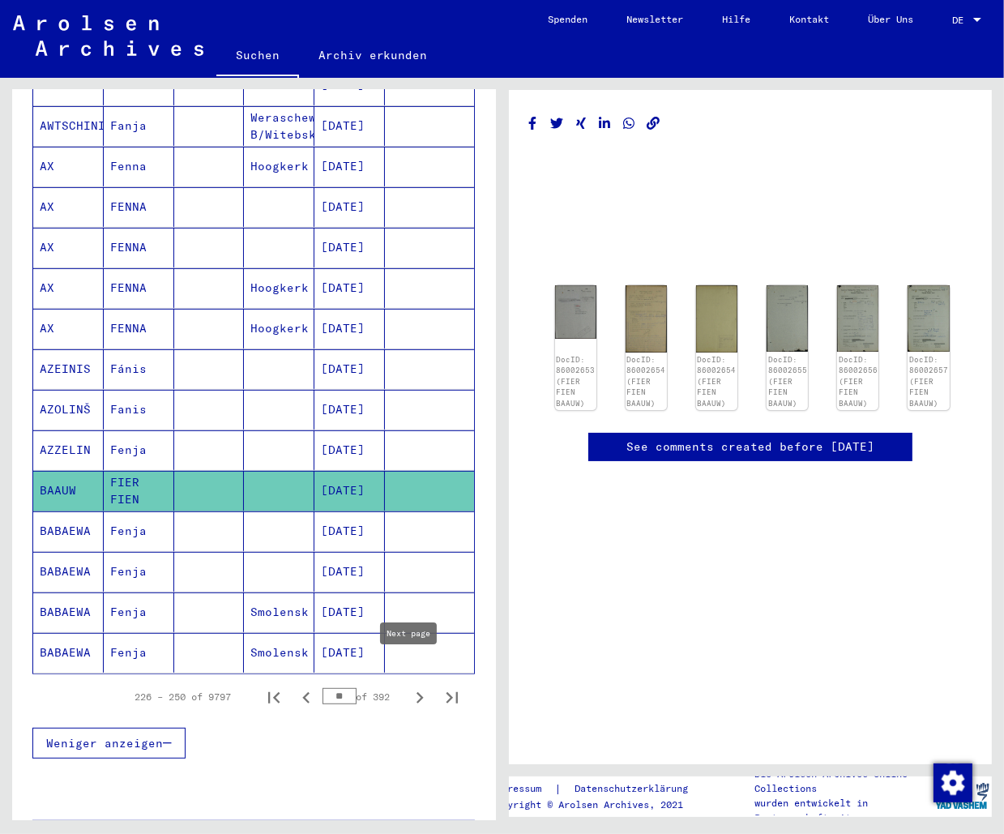
click at [408, 686] on icon "Next page" at bounding box center [419, 697] width 23 height 23
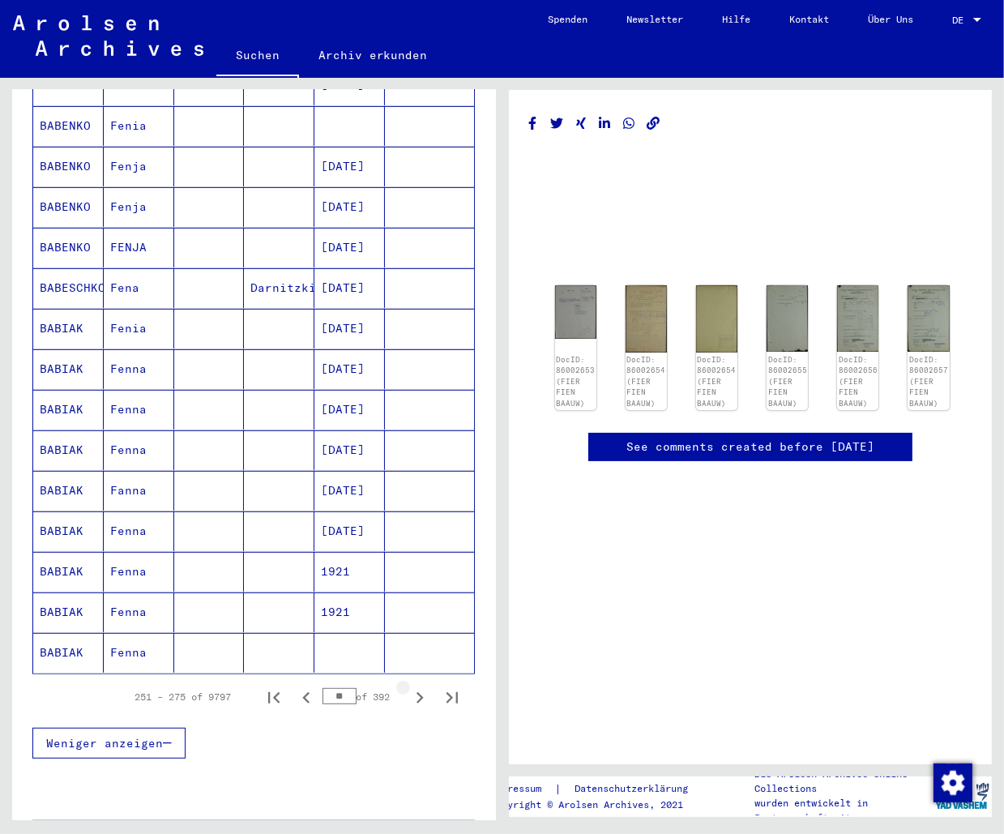
click at [408, 686] on icon "Next page" at bounding box center [419, 697] width 23 height 23
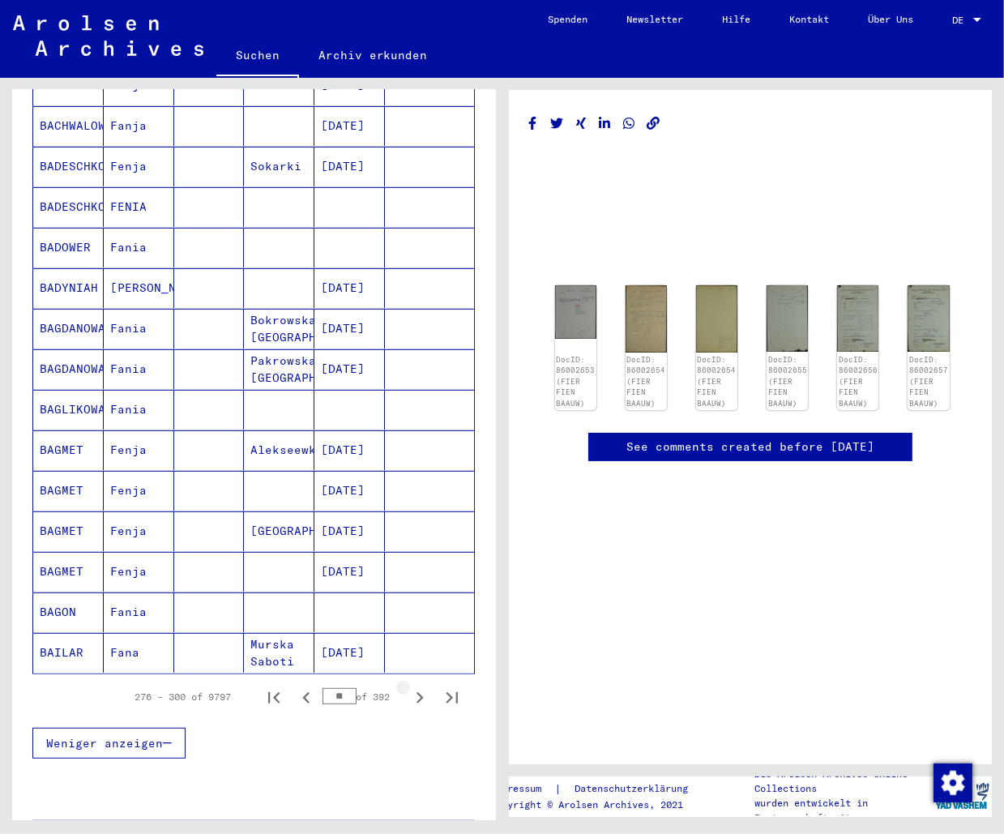
click at [408, 686] on icon "Next page" at bounding box center [419, 697] width 23 height 23
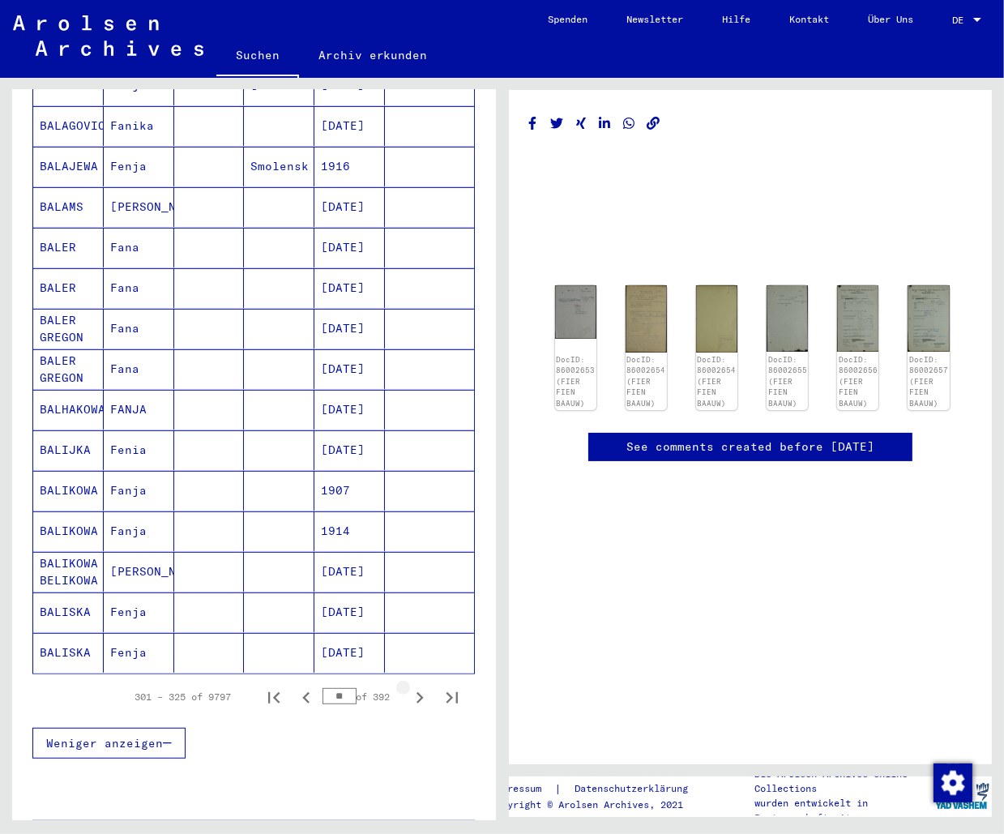
click at [408, 686] on icon "Next page" at bounding box center [419, 697] width 23 height 23
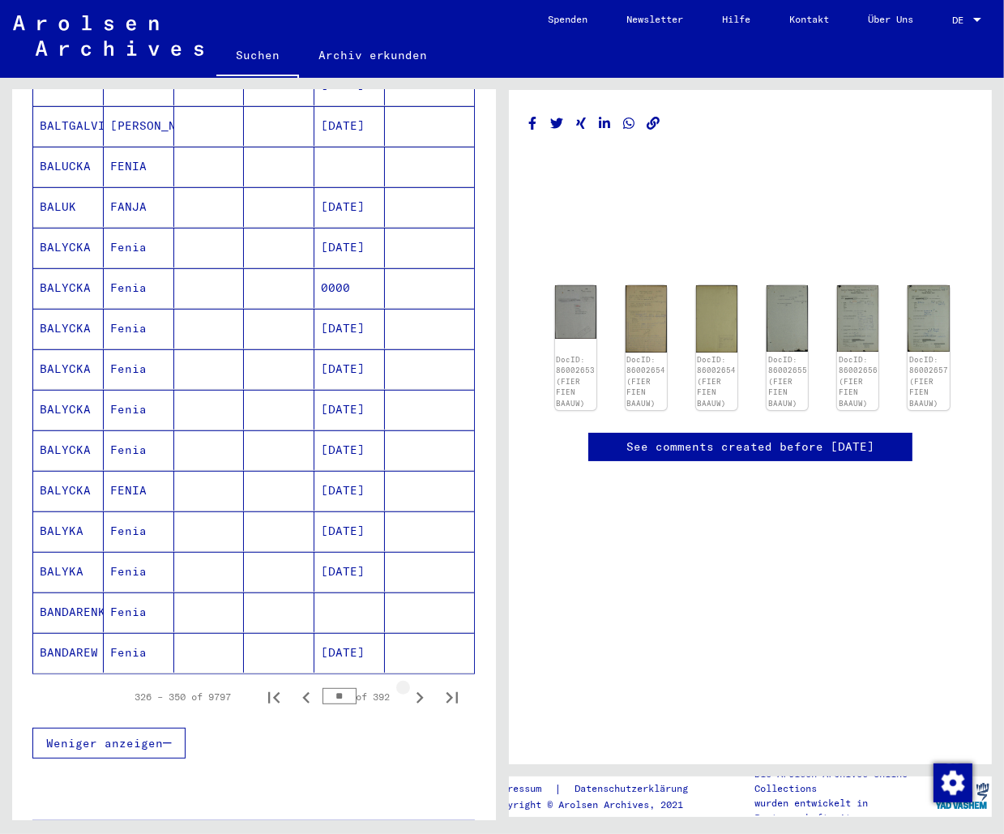
click at [408, 686] on icon "Next page" at bounding box center [419, 697] width 23 height 23
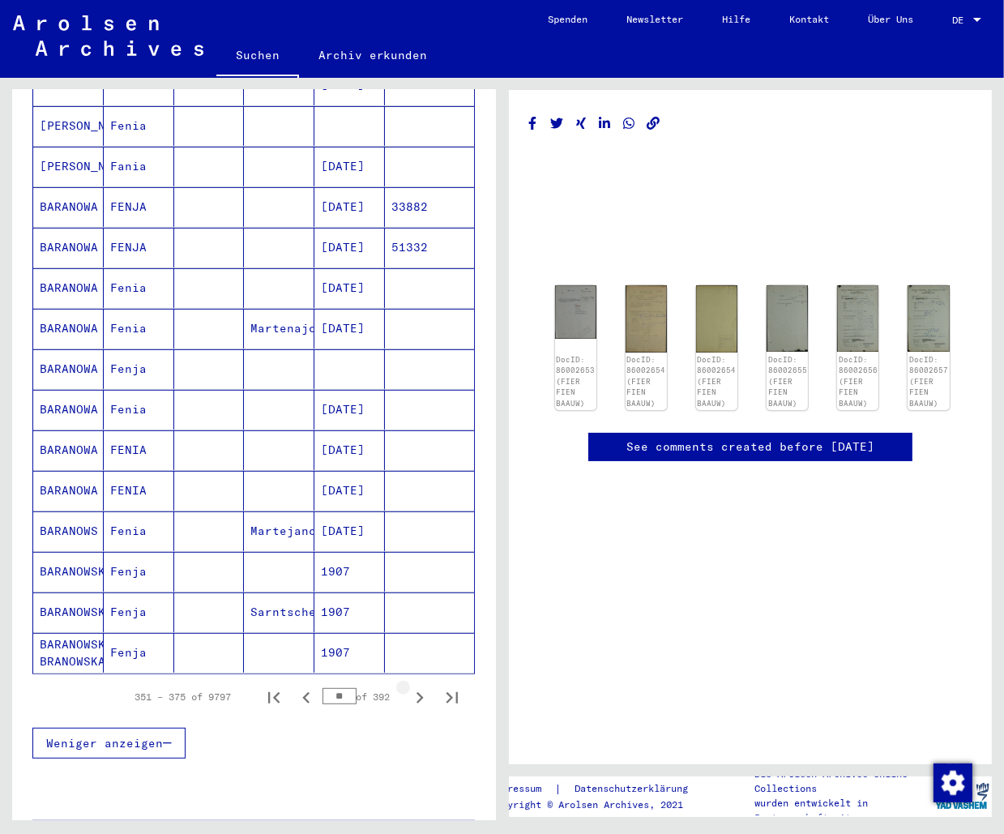
click at [408, 686] on icon "Next page" at bounding box center [419, 697] width 23 height 23
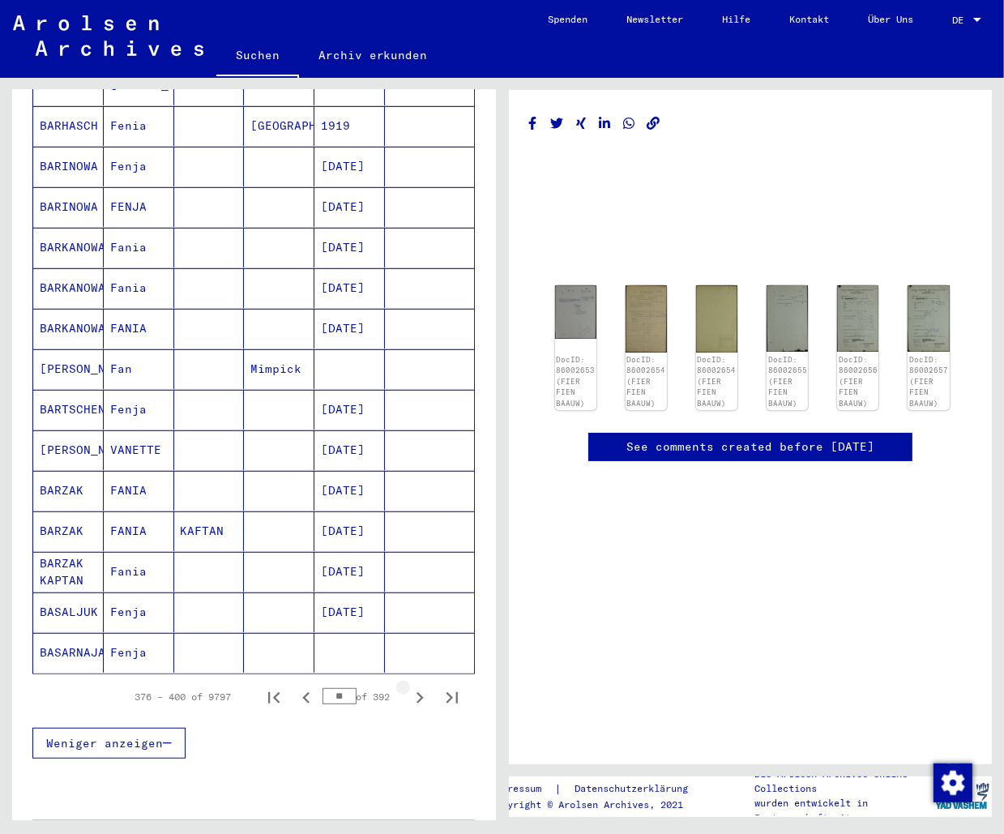
click at [408, 686] on icon "Next page" at bounding box center [419, 697] width 23 height 23
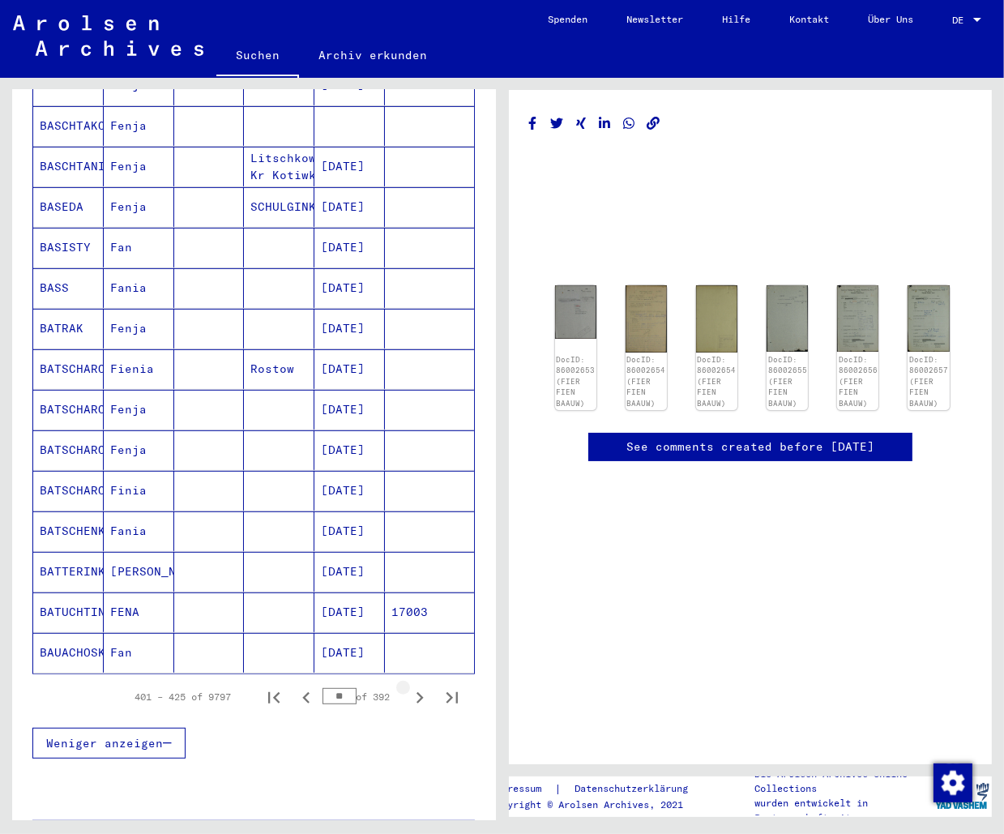
click at [408, 686] on icon "Next page" at bounding box center [419, 697] width 23 height 23
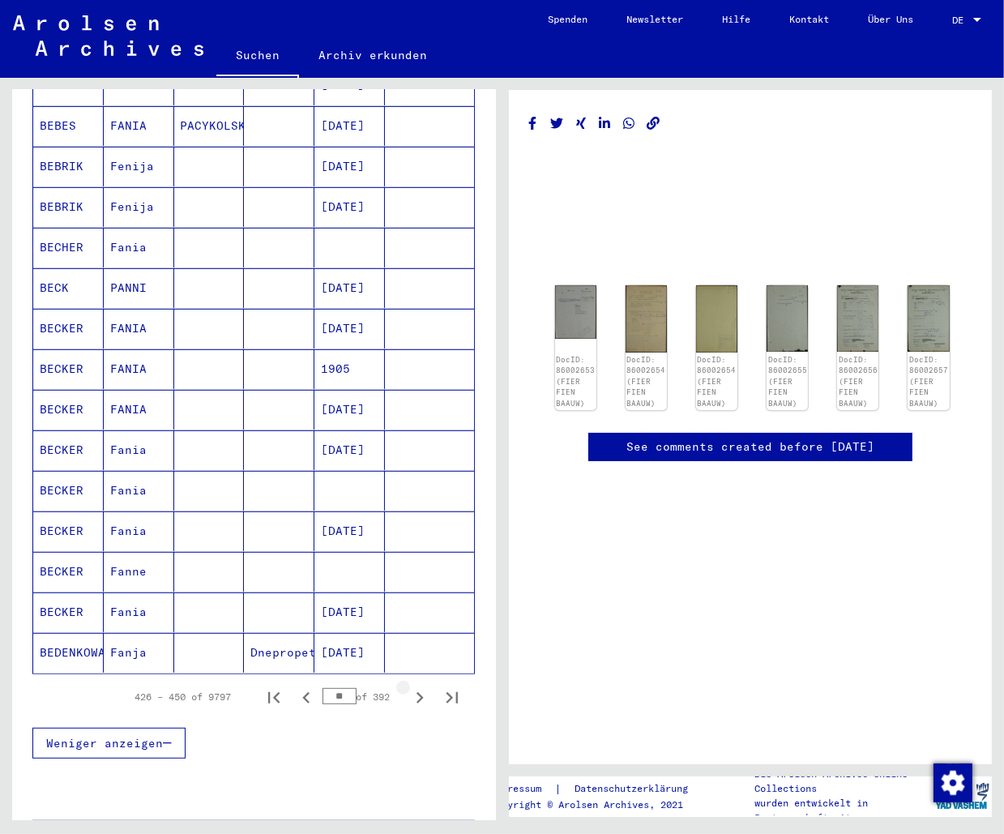
click at [408, 686] on icon "Next page" at bounding box center [419, 697] width 23 height 23
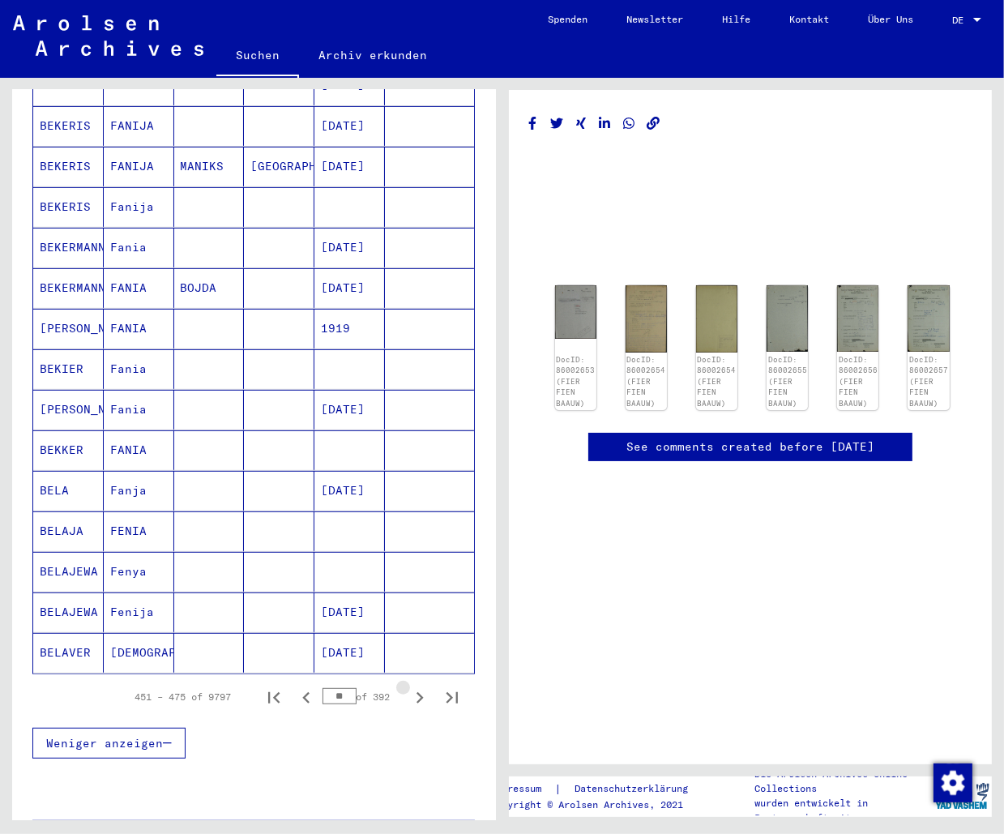
click at [408, 686] on icon "Next page" at bounding box center [419, 697] width 23 height 23
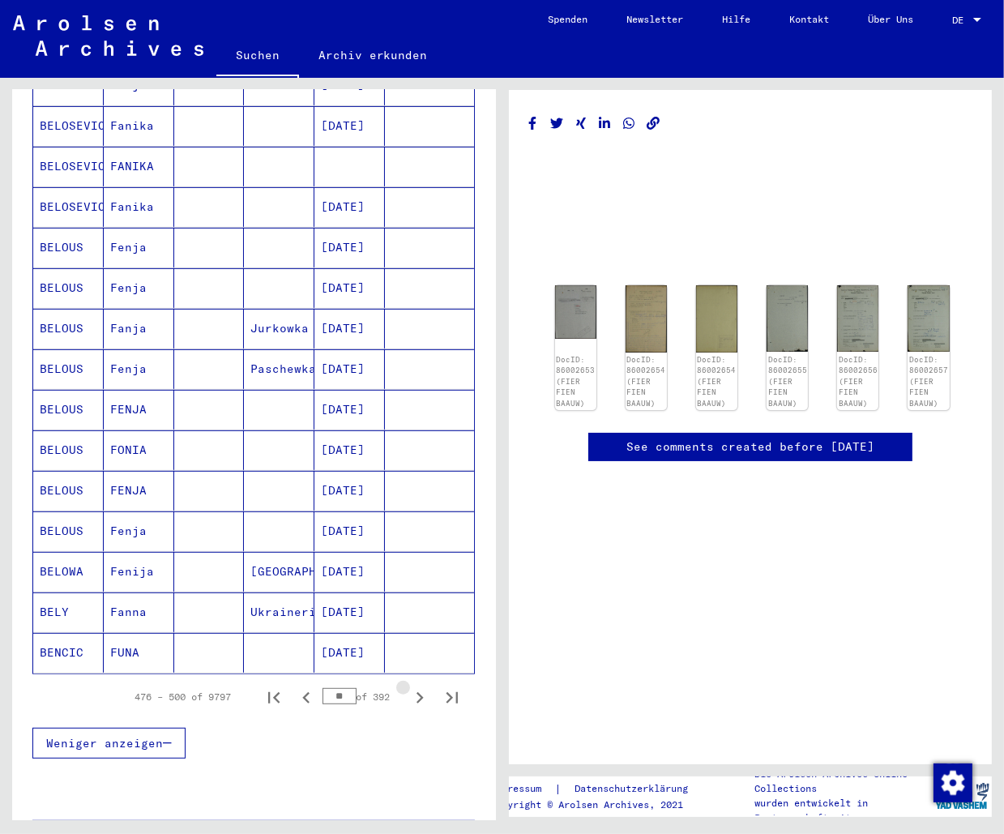
click at [408, 686] on icon "Next page" at bounding box center [419, 697] width 23 height 23
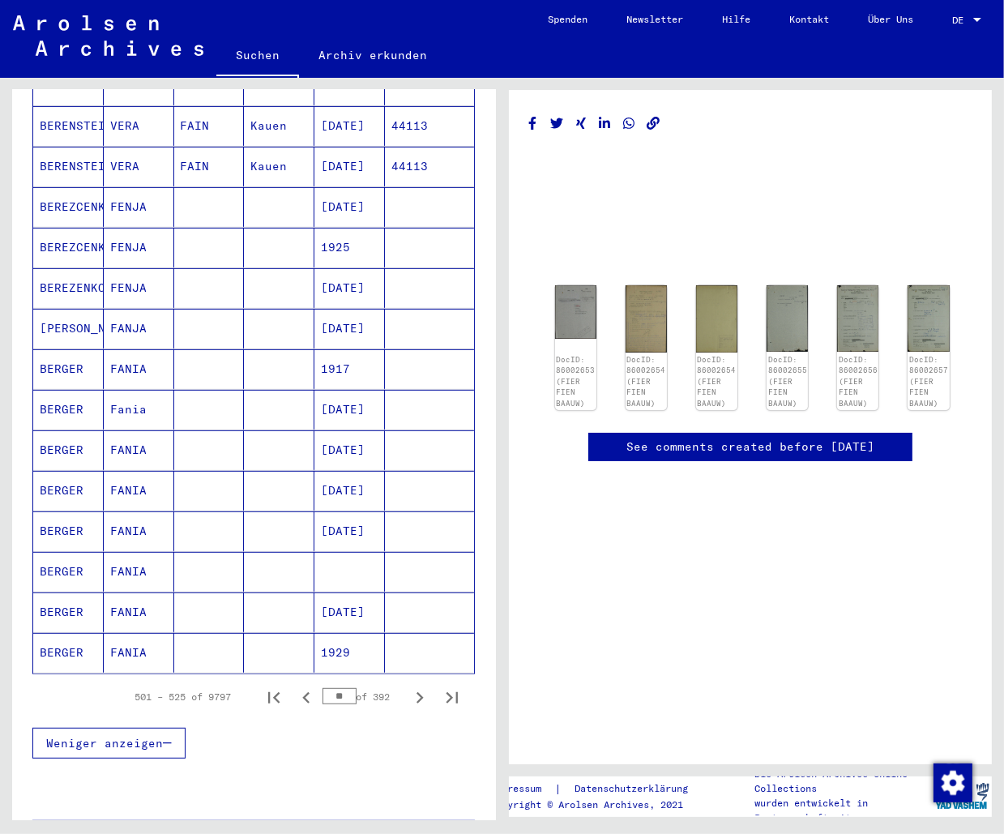
click at [408, 686] on icon "Next page" at bounding box center [419, 697] width 23 height 23
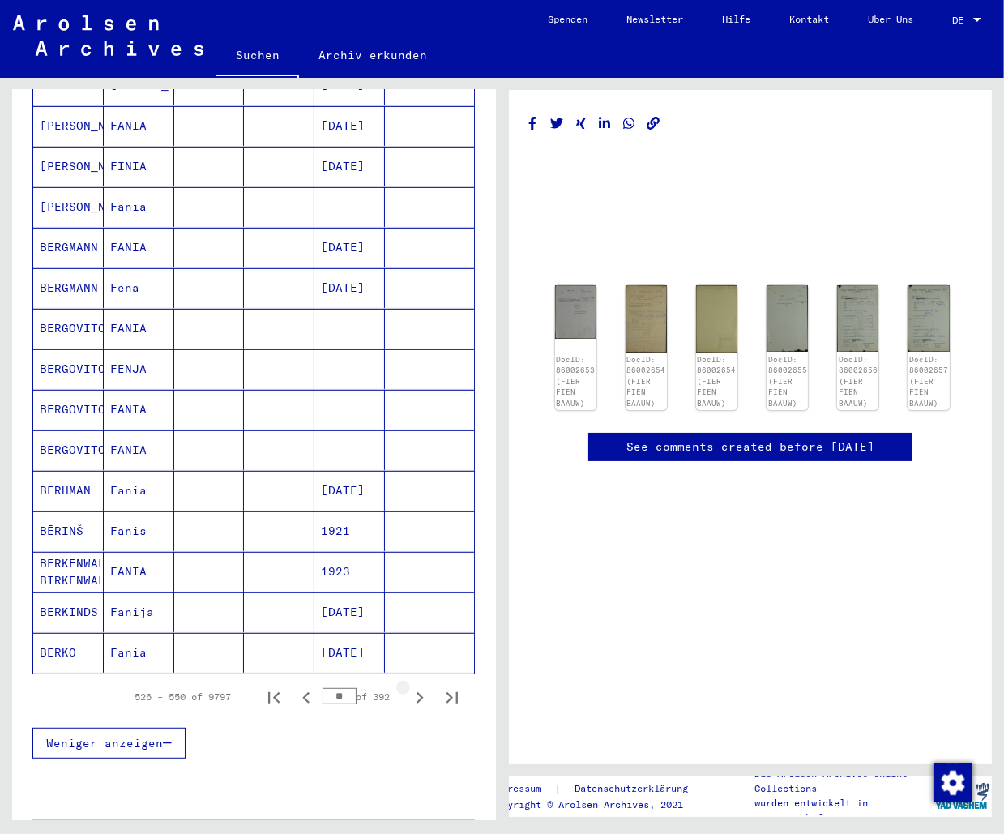
click at [408, 686] on icon "Next page" at bounding box center [419, 697] width 23 height 23
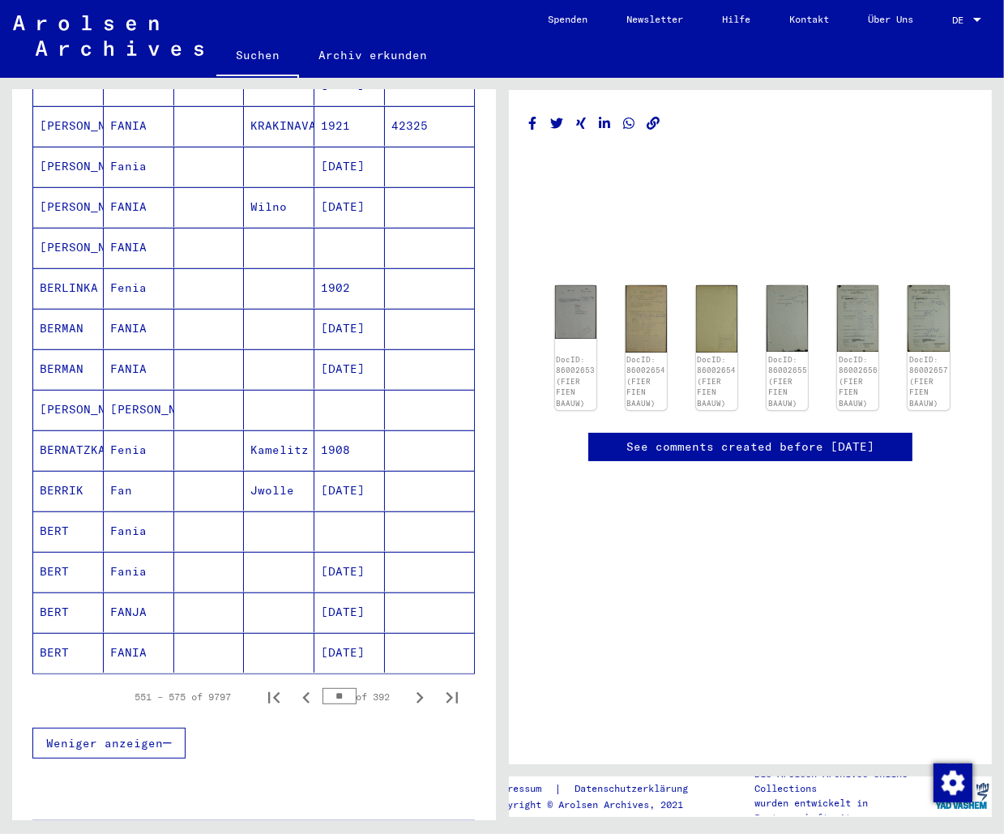
click at [408, 686] on icon "Next page" at bounding box center [419, 697] width 23 height 23
type input "**"
